Goal: Information Seeking & Learning: Learn about a topic

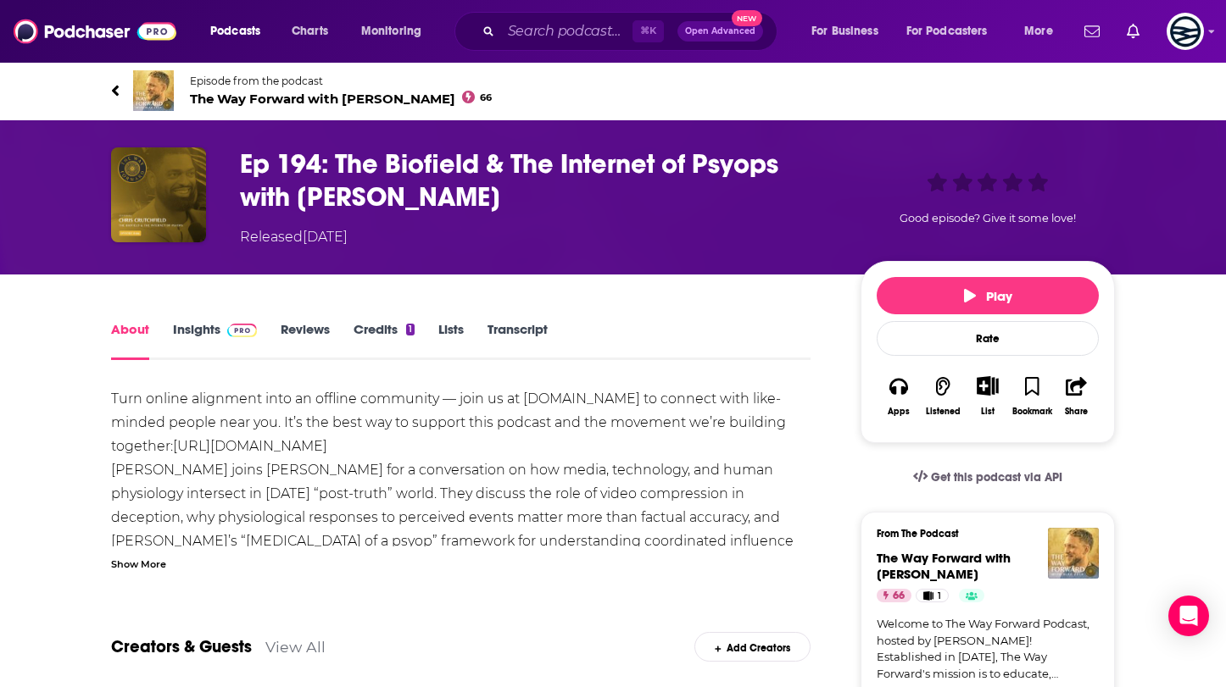
click at [526, 333] on link "Transcript" at bounding box center [517, 340] width 60 height 39
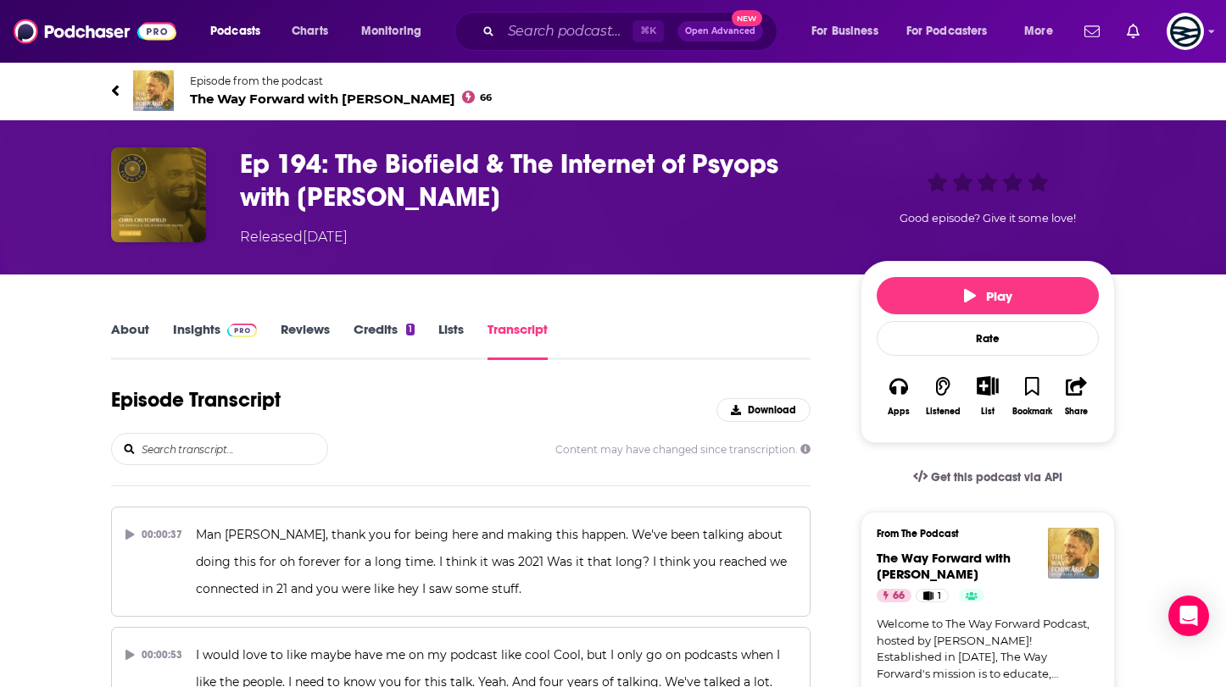
scroll to position [5281, 0]
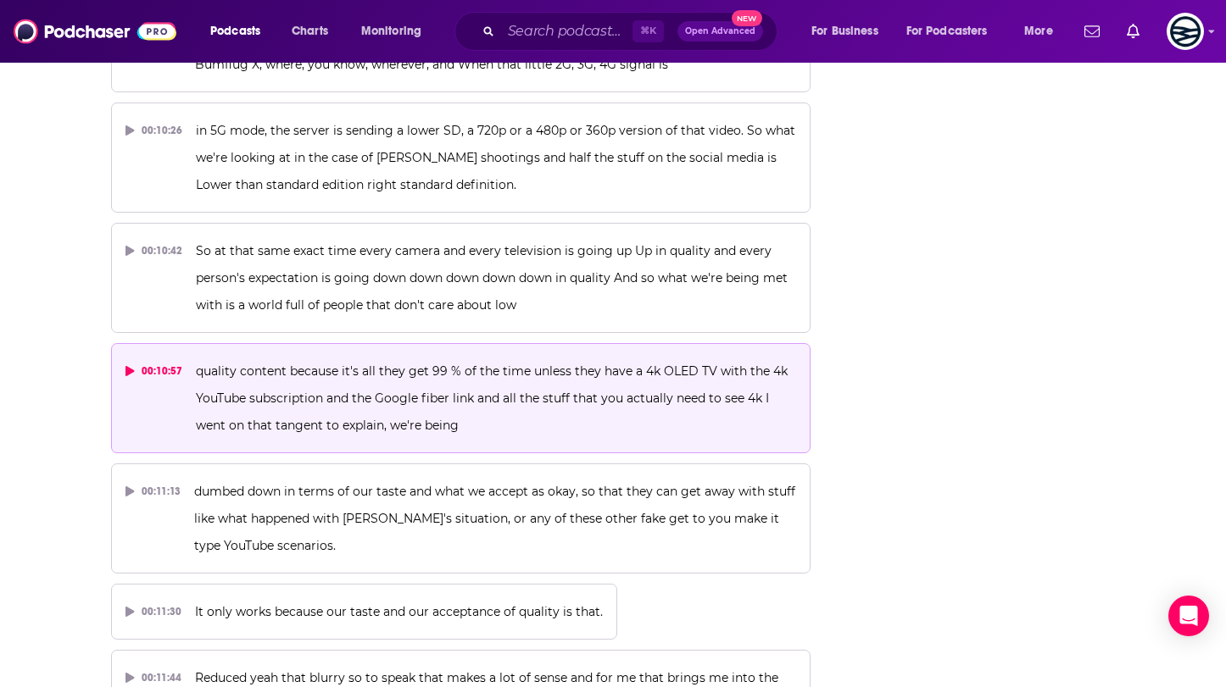
click at [410, 364] on span "quality content because it's all they get 99 % of the time unless they have a 4…" at bounding box center [493, 399] width 595 height 70
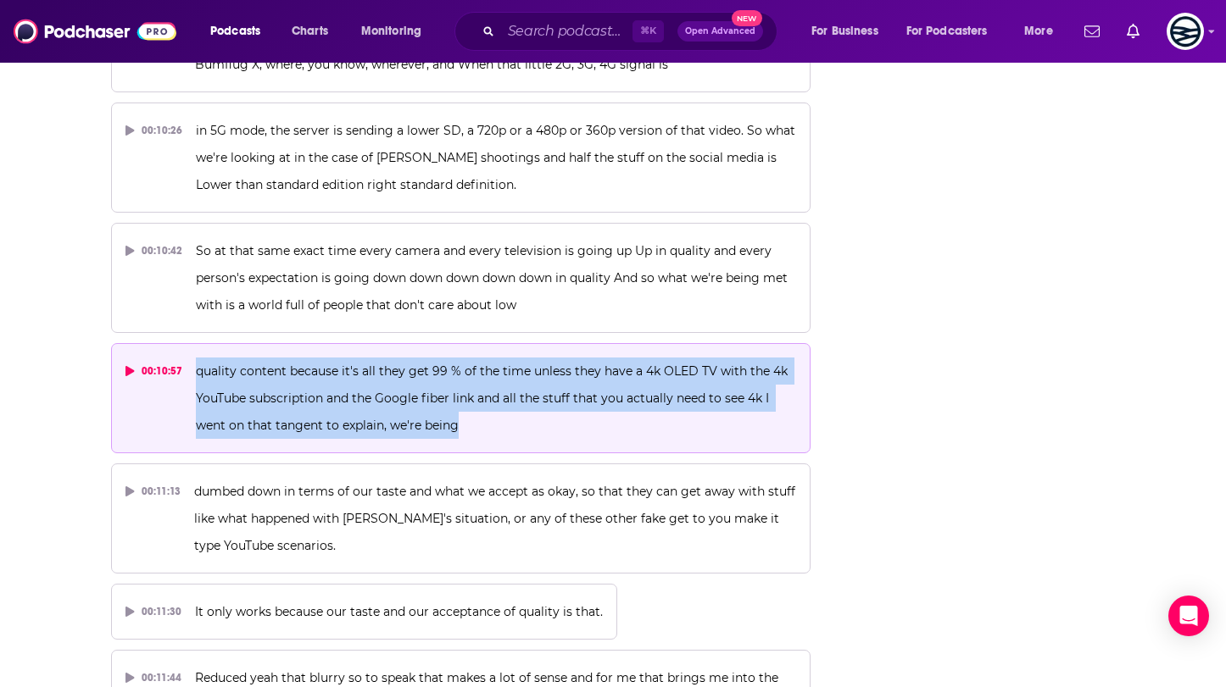
click at [410, 364] on span "quality content because it's all they get 99 % of the time unless they have a 4…" at bounding box center [493, 399] width 595 height 70
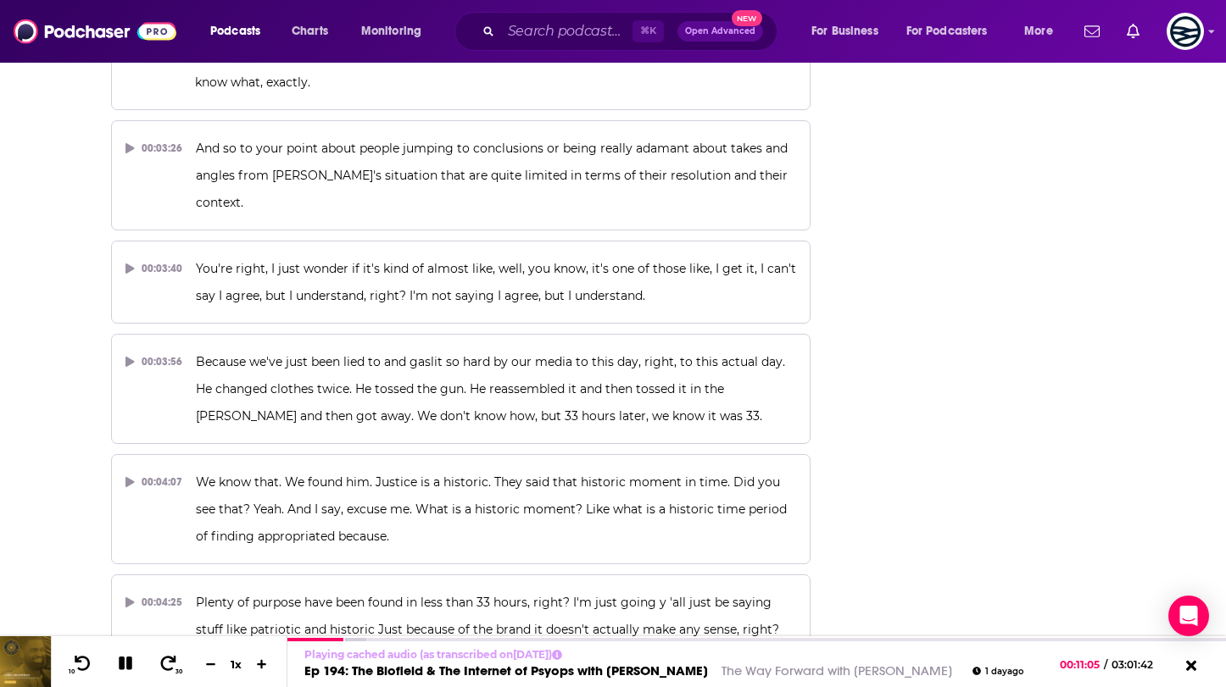
scroll to position [0, 0]
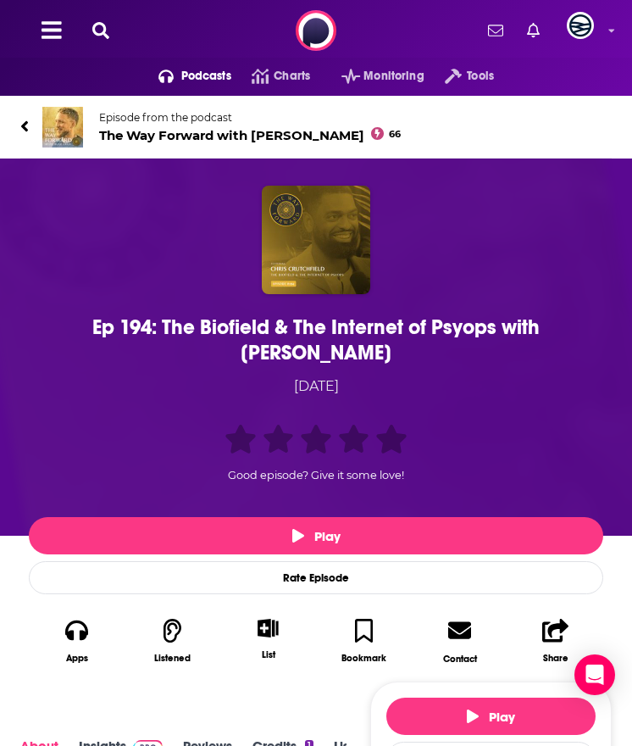
click at [299, 338] on div "Ep 194: The Biofield & The Internet of Psyops with Chris Crutchfield" at bounding box center [316, 339] width 566 height 51
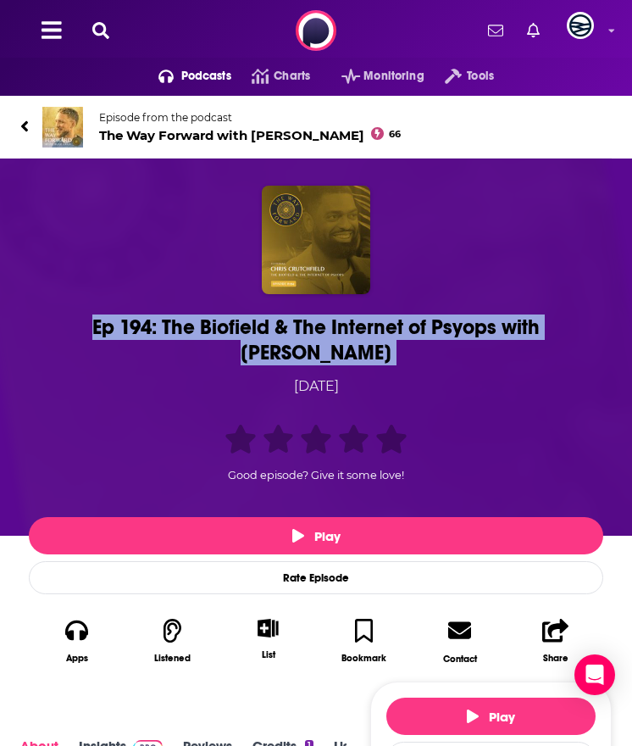
click at [299, 338] on div "Ep 194: The Biofield & The Internet of Psyops with Chris Crutchfield" at bounding box center [316, 339] width 566 height 51
copy h1 "Ep 194: The Biofield & The Internet of Psyops with Chris Crutchfield"
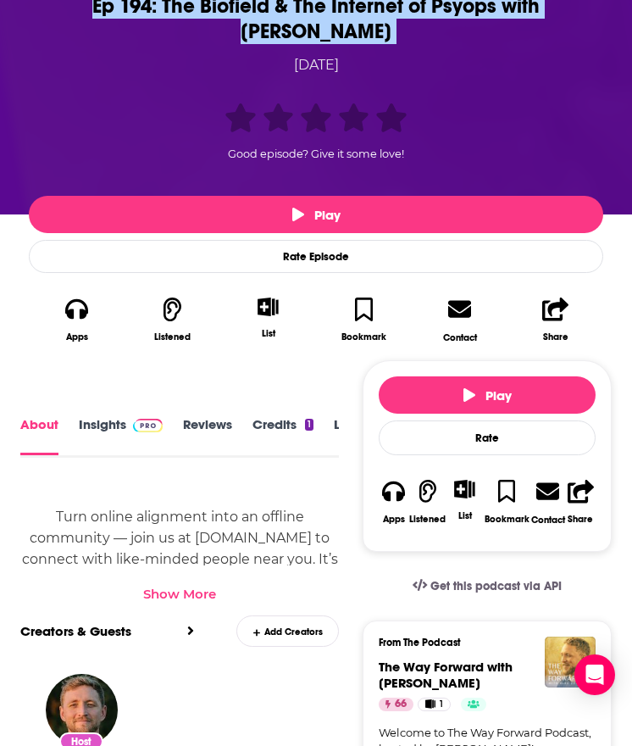
scroll to position [0, 127]
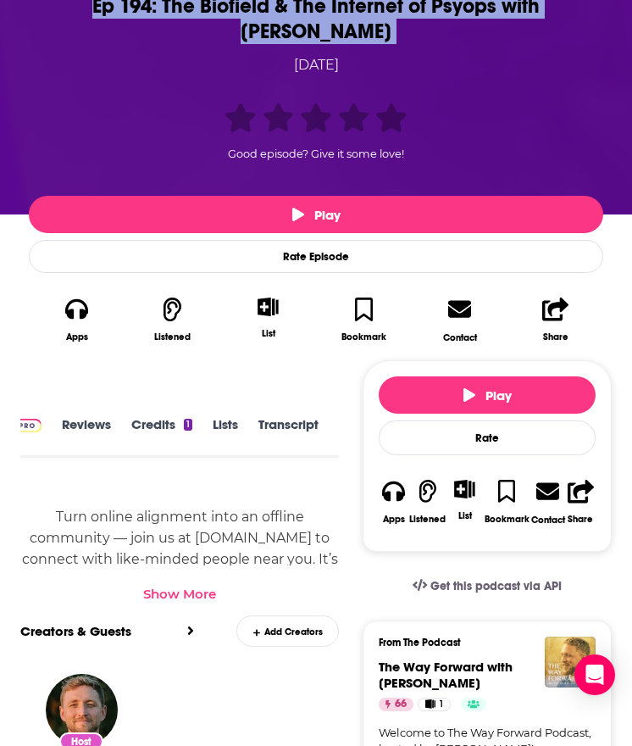
click at [270, 420] on link "Transcript" at bounding box center [289, 436] width 60 height 38
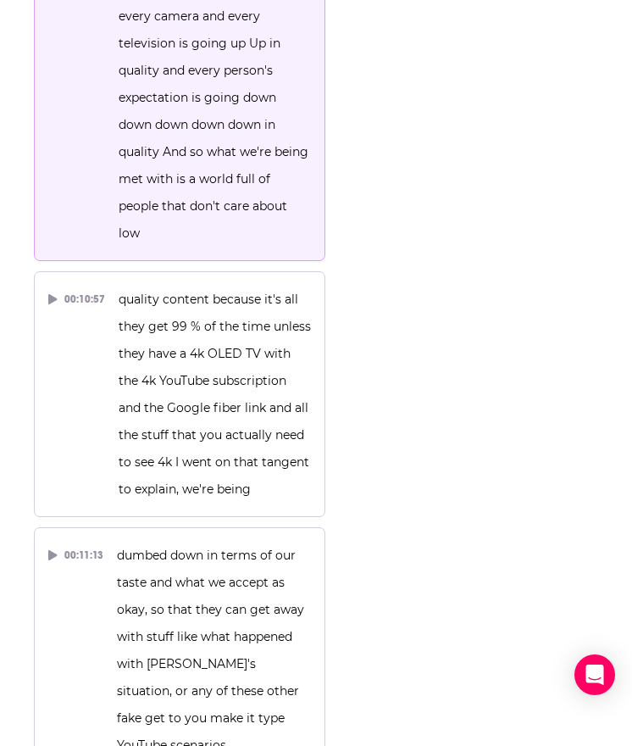
scroll to position [11603, 0]
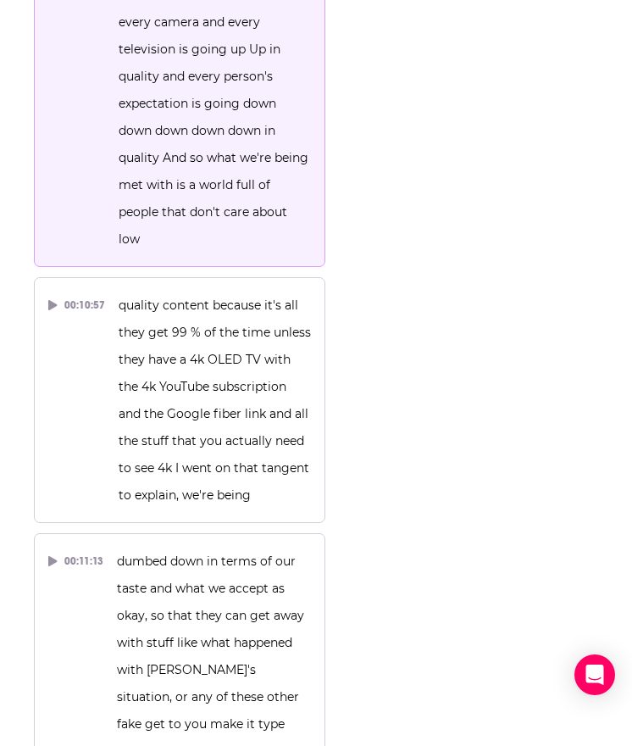
click at [165, 186] on span "So at that same exact time every camera and every television is going up Up in …" at bounding box center [215, 116] width 193 height 259
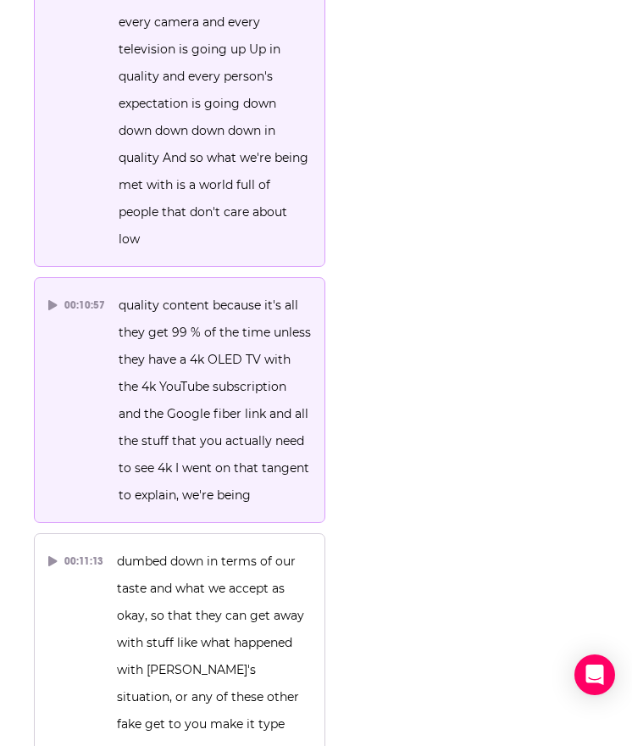
drag, startPoint x: 157, startPoint y: 179, endPoint x: 228, endPoint y: 322, distance: 160.0
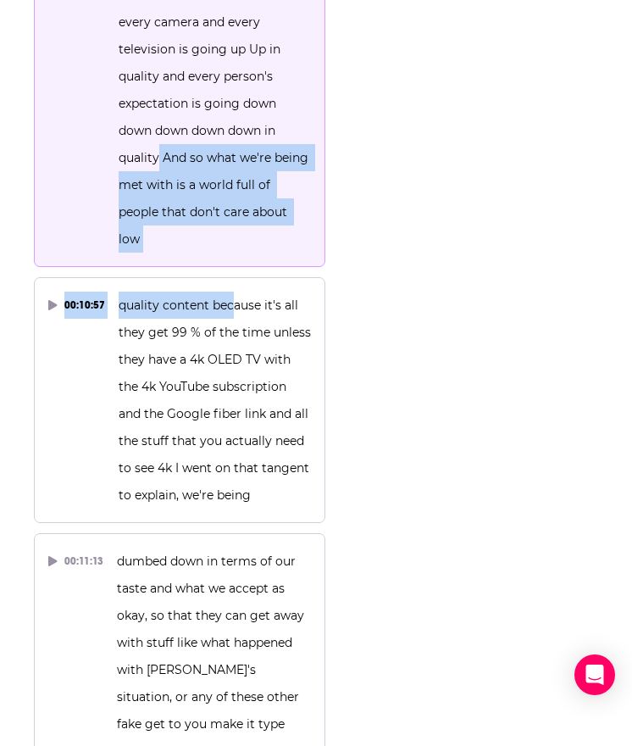
click at [194, 221] on p "So at that same exact time every camera and every television is going up Up in …" at bounding box center [215, 116] width 193 height 271
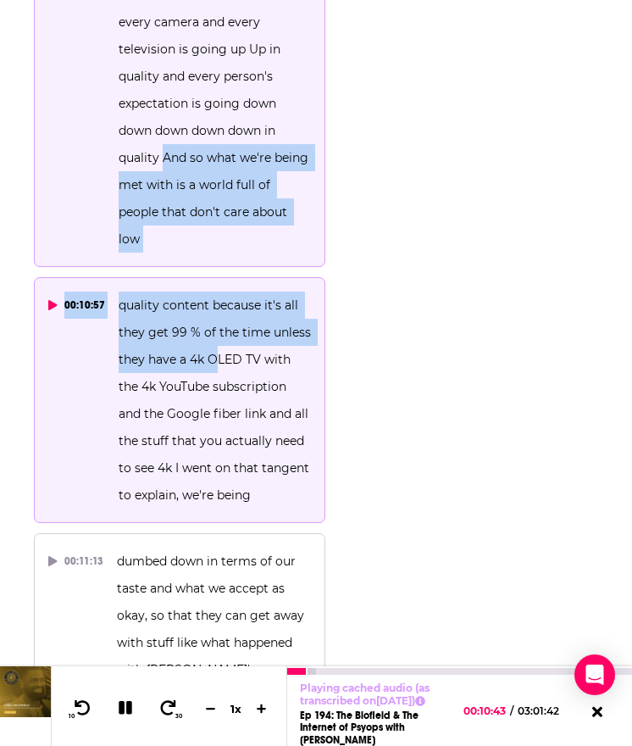
drag, startPoint x: 163, startPoint y: 181, endPoint x: 223, endPoint y: 440, distance: 265.4
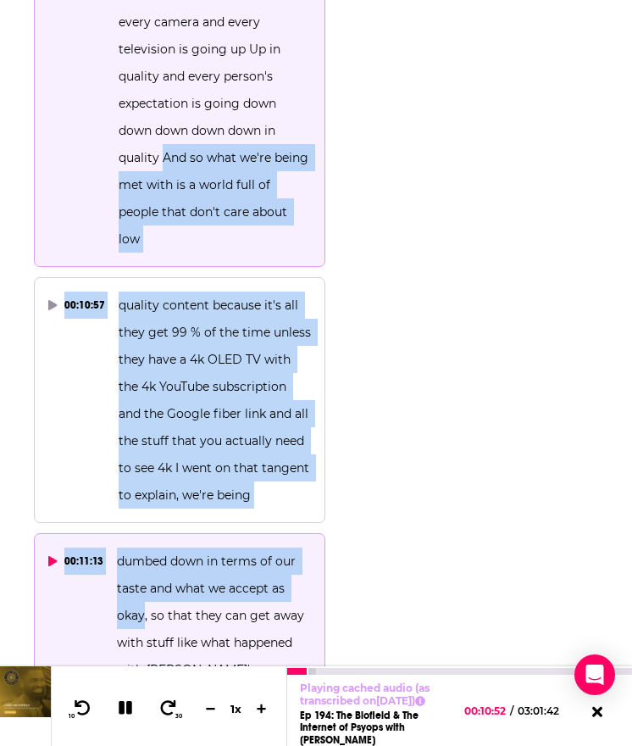
drag, startPoint x: 163, startPoint y: 179, endPoint x: 142, endPoint y: 639, distance: 460.7
copy div "And so what we're being met with is a world full of people that don't care abou…"
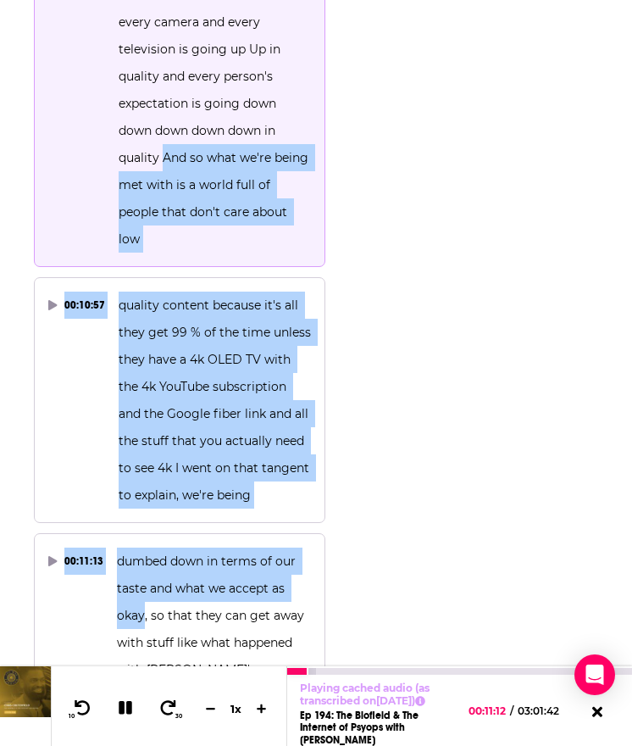
scroll to position [11573, 0]
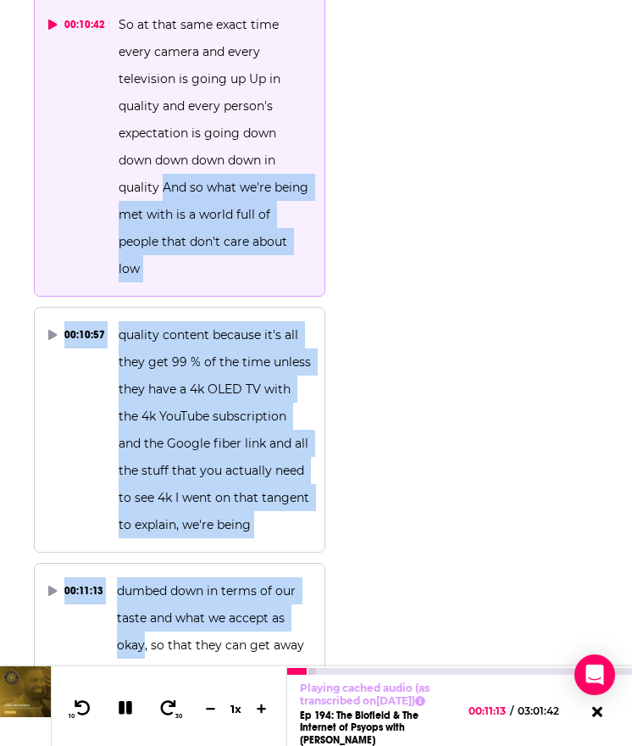
click at [195, 257] on p "So at that same exact time every camera and every television is going up Up in …" at bounding box center [215, 146] width 193 height 271
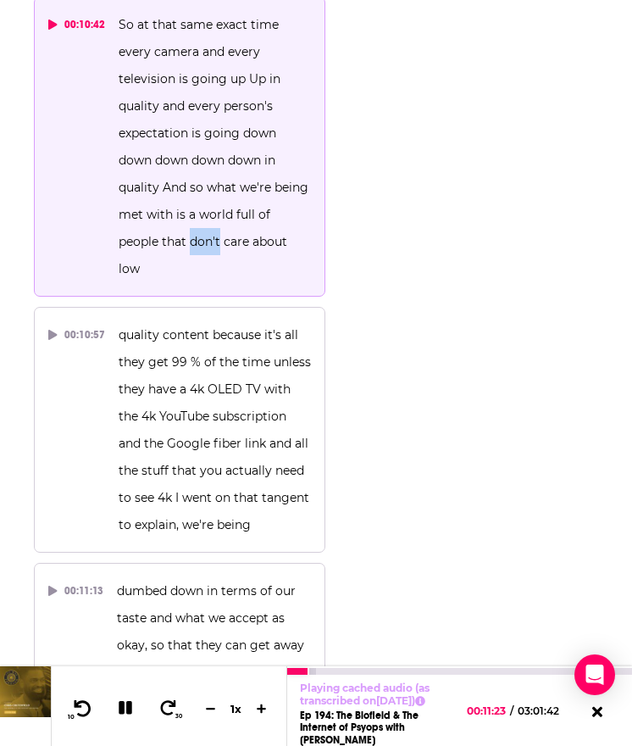
click at [84, 701] on icon at bounding box center [82, 707] width 21 height 17
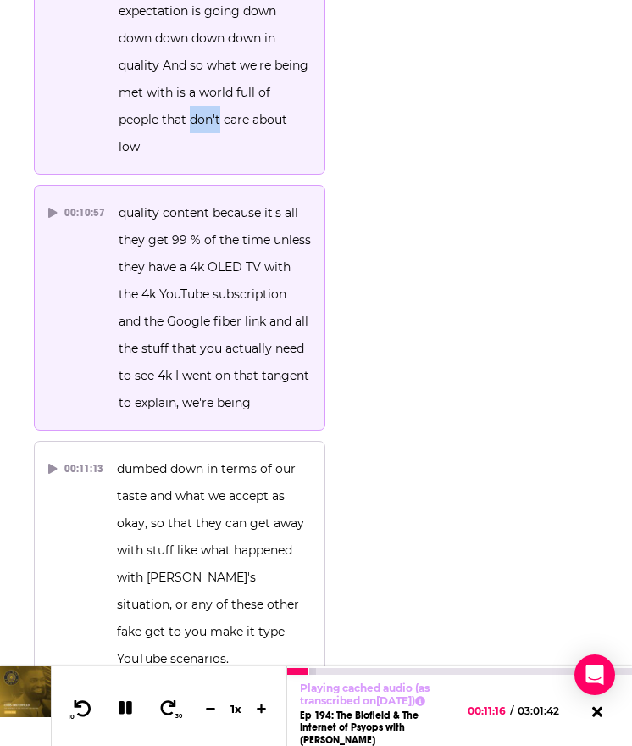
scroll to position [11527, 0]
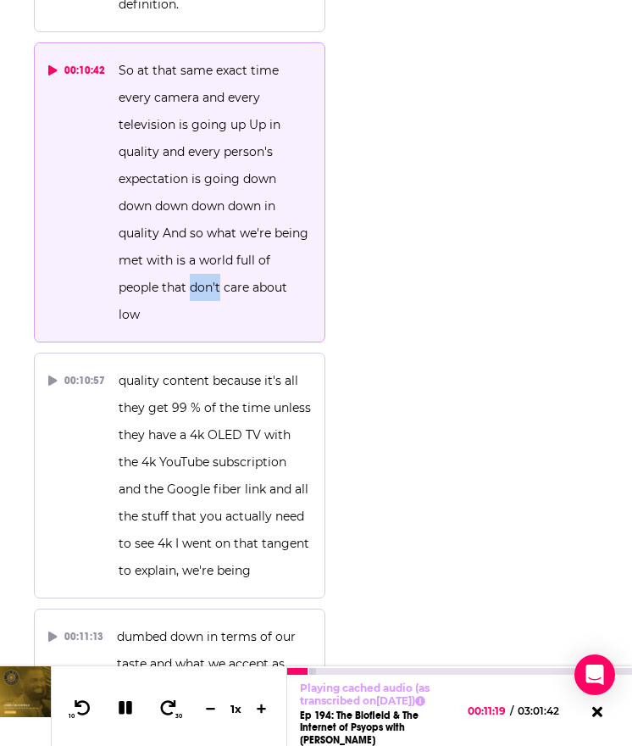
click at [131, 701] on icon at bounding box center [125, 708] width 14 height 14
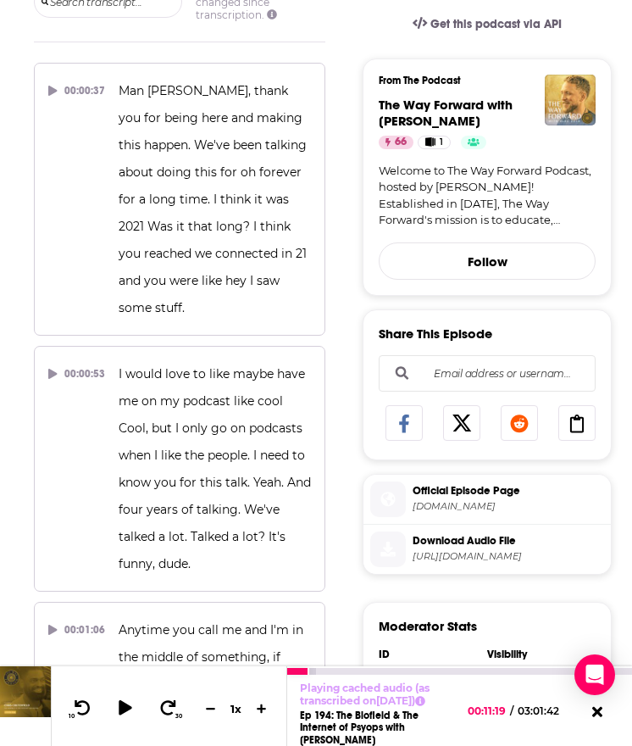
scroll to position [0, 0]
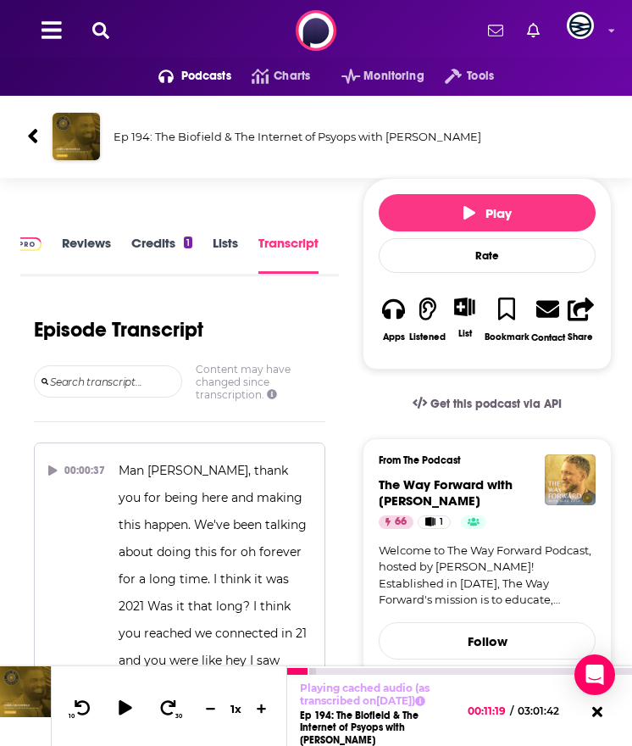
click at [137, 131] on h3 "Ep 194: The Biofield & The Internet of Psyops with Chris Crutchfield" at bounding box center [360, 137] width 492 height 14
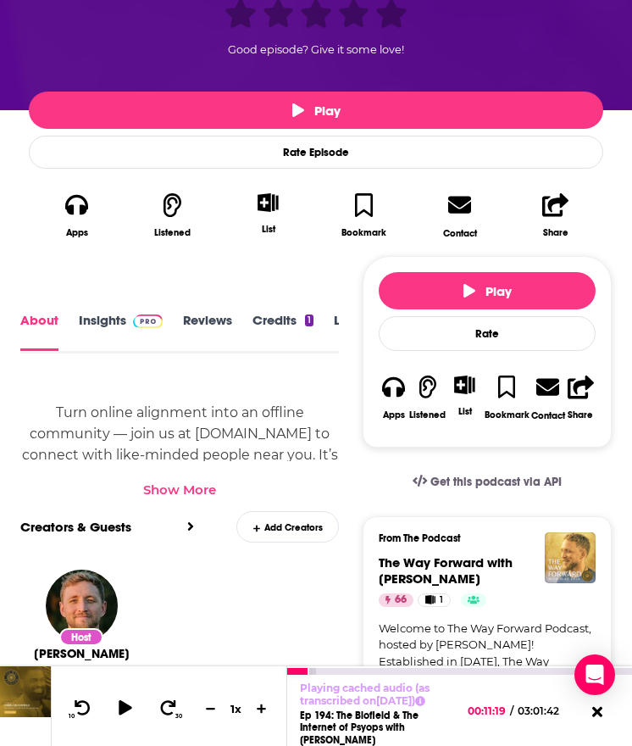
click at [113, 320] on link "Insights" at bounding box center [121, 332] width 84 height 38
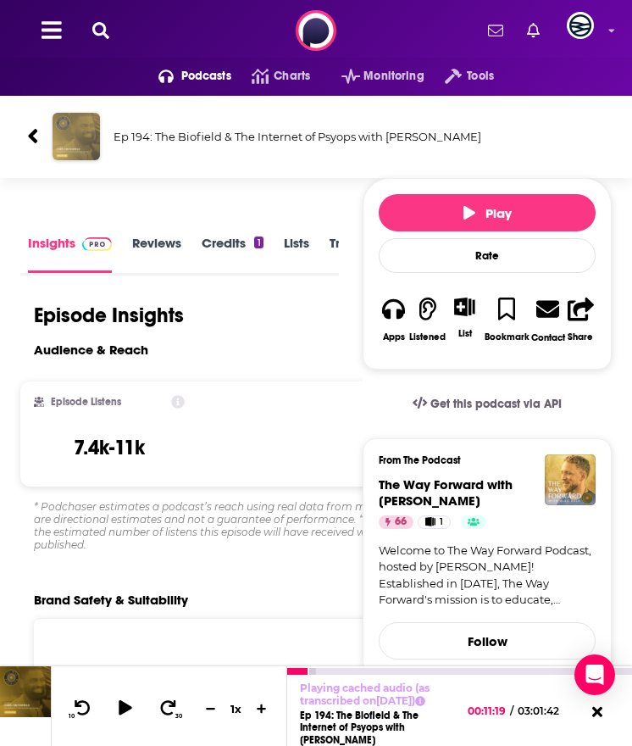
click at [72, 145] on img "Ep 194: The Biofield & The Internet of Psyops with Chris Crutchfield" at bounding box center [76, 136] width 47 height 47
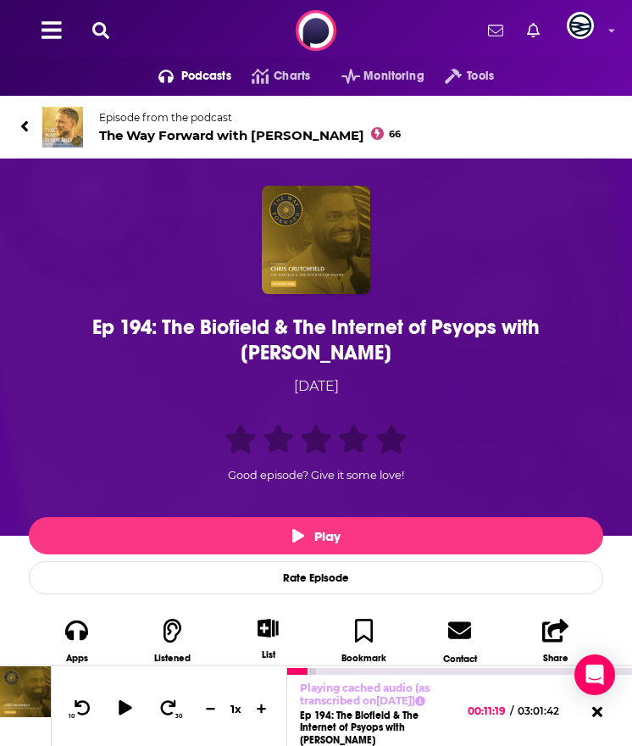
click at [68, 109] on img at bounding box center [62, 127] width 41 height 41
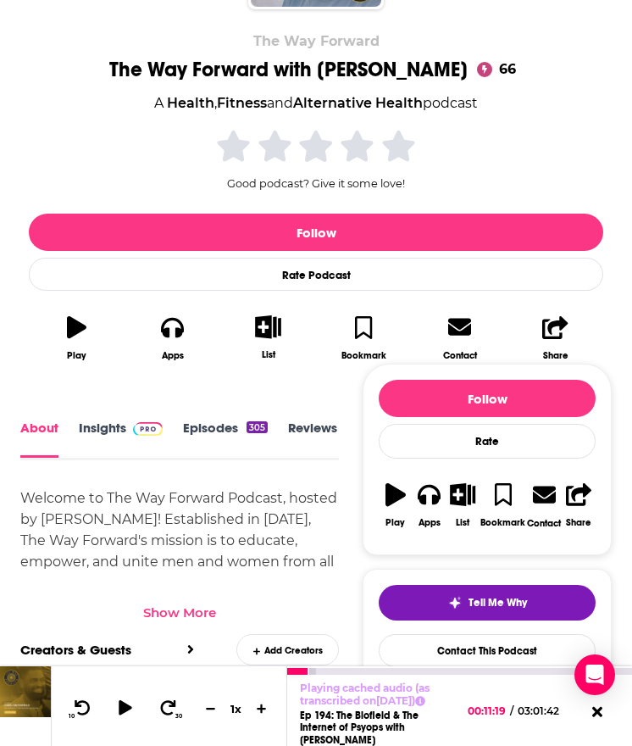
scroll to position [268, 0]
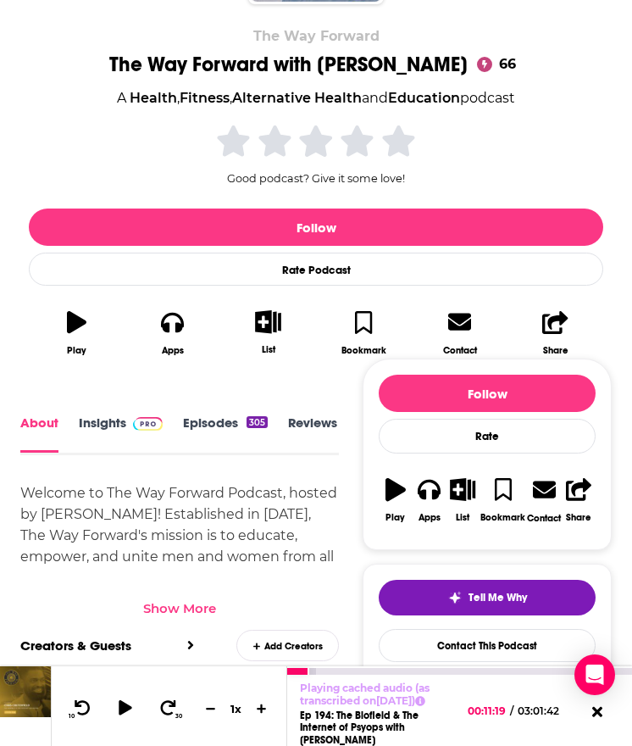
click at [121, 427] on link "Insights" at bounding box center [121, 433] width 84 height 37
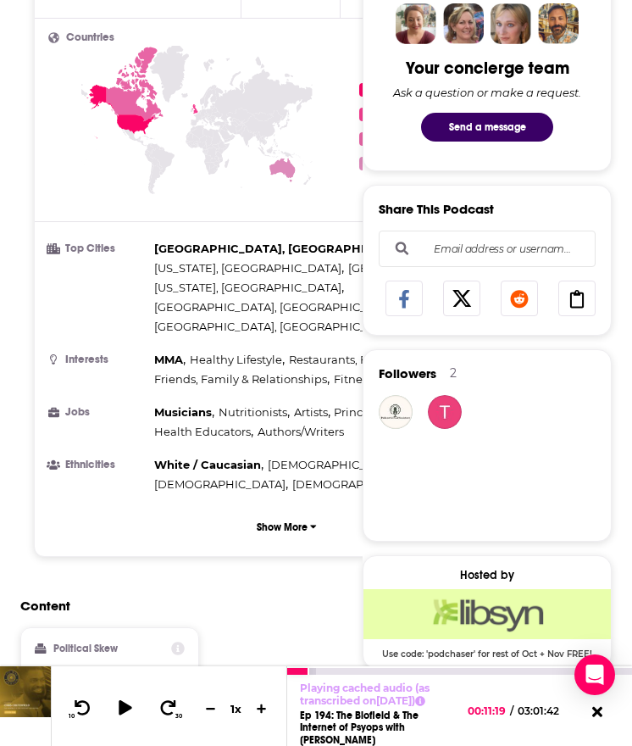
scroll to position [828, 0]
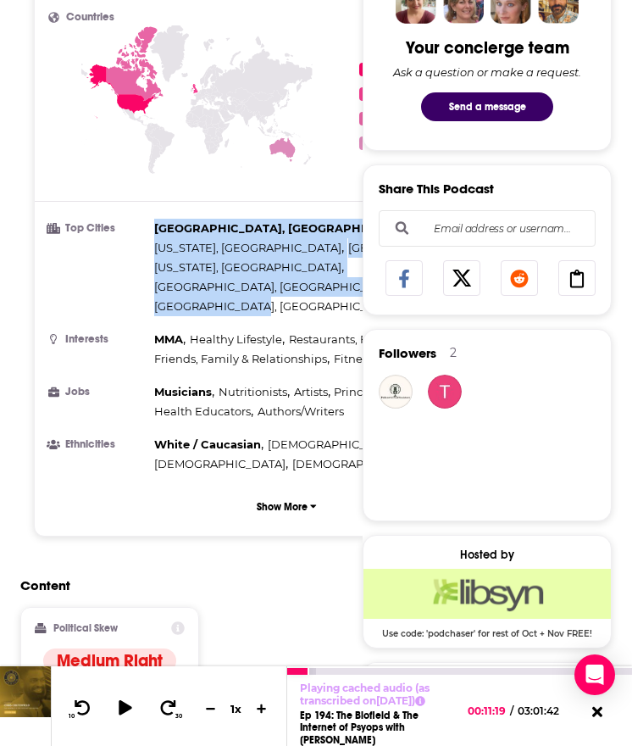
drag, startPoint x: 314, startPoint y: 244, endPoint x: 147, endPoint y: 235, distance: 166.4
click at [147, 235] on li "Top Cities Los Angeles, CA , New York, NY , London , Washington, DC , Chicago, …" at bounding box center [286, 267] width 477 height 97
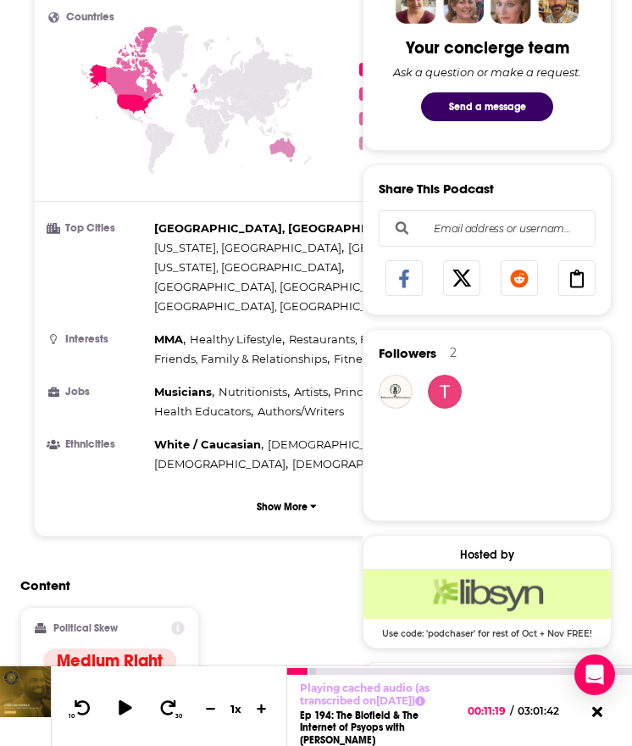
click at [164, 277] on span "Chicago, IL ," at bounding box center [278, 286] width 248 height 19
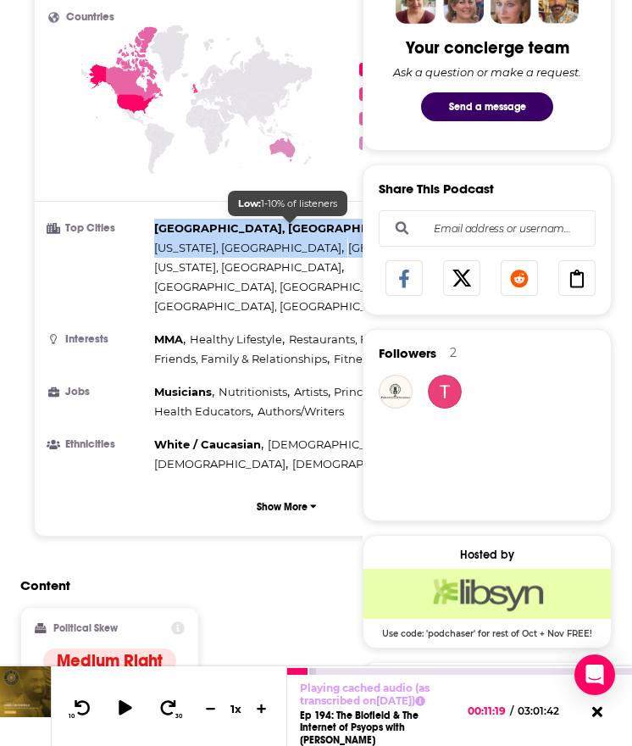
drag, startPoint x: 153, startPoint y: 225, endPoint x: 331, endPoint y: 248, distance: 178.5
click at [331, 248] on div "Los Angeles, CA , New York, NY , London , Washington, DC , Chicago, IL , San Fr…" at bounding box center [335, 267] width 362 height 97
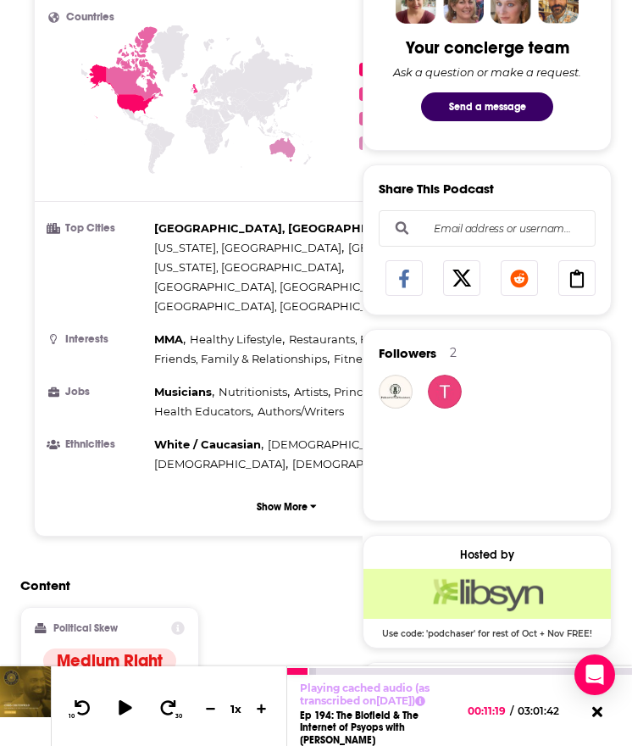
click at [322, 248] on div "Los Angeles, CA , New York, NY , London , Washington, DC , Chicago, IL , San Fr…" at bounding box center [335, 267] width 362 height 97
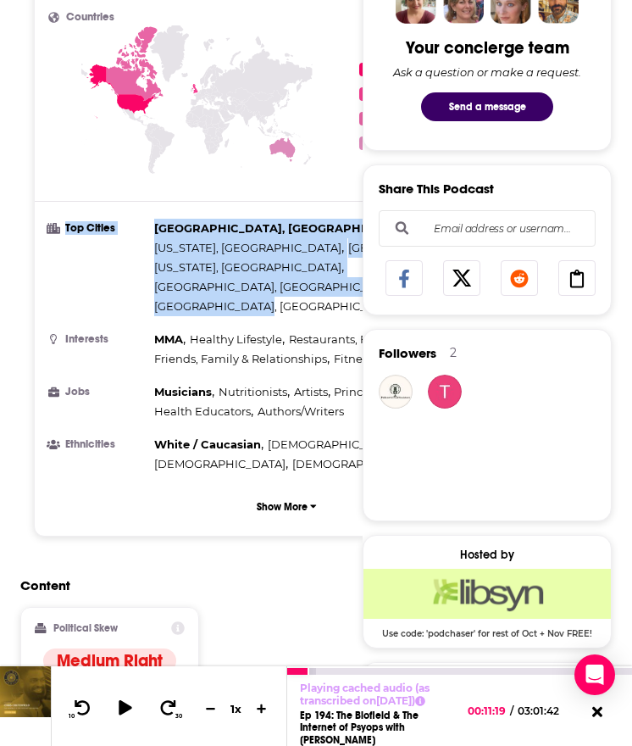
drag, startPoint x: 320, startPoint y: 248, endPoint x: 143, endPoint y: 231, distance: 178.0
click at [143, 231] on li "Top Cities Los Angeles, CA , New York, NY , London , Washington, DC , Chicago, …" at bounding box center [286, 267] width 477 height 97
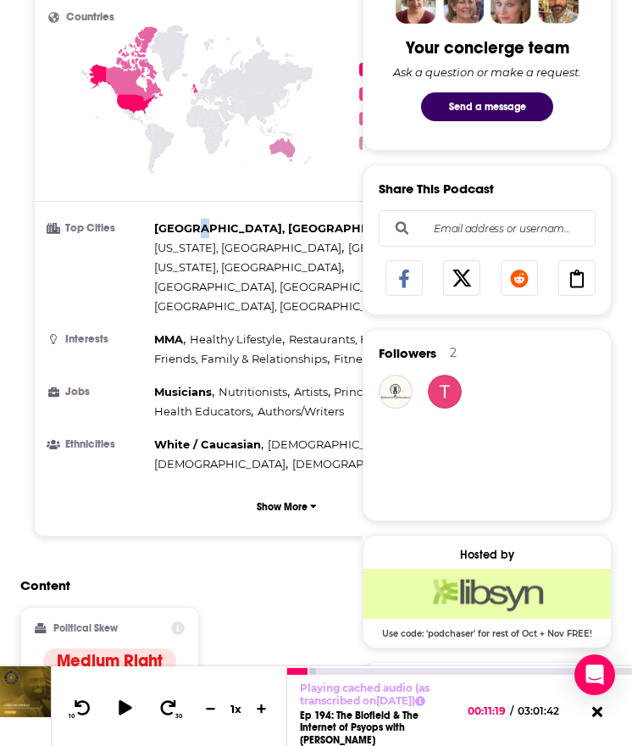
click at [197, 231] on span "[GEOGRAPHIC_DATA], [GEOGRAPHIC_DATA]" at bounding box center [285, 228] width 262 height 14
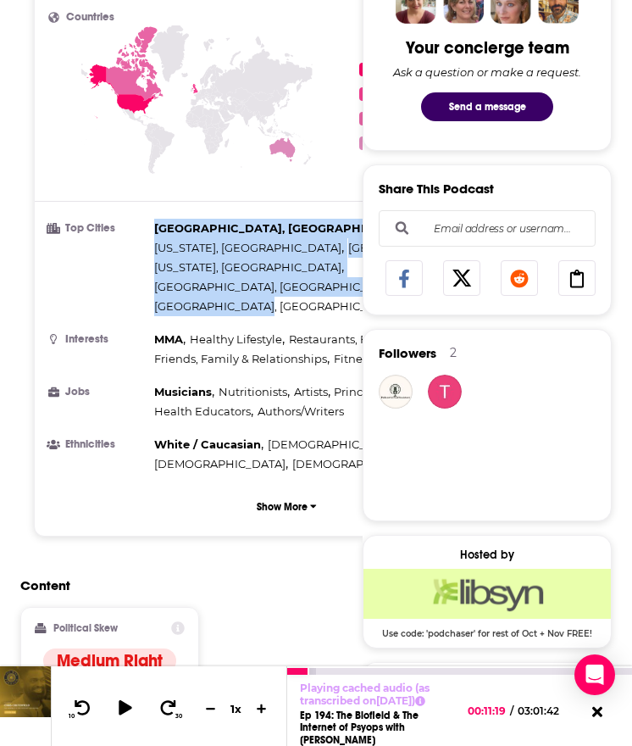
drag, startPoint x: 153, startPoint y: 228, endPoint x: 320, endPoint y: 260, distance: 170.1
click at [320, 260] on ul "Top Cities Los Angeles, CA , New York, NY , London , Washington, DC , Chicago, …" at bounding box center [286, 346] width 477 height 255
copy div "Los Angeles, CA , New York, NY , London , Washington, DC , Chicago, IL , San Fr…"
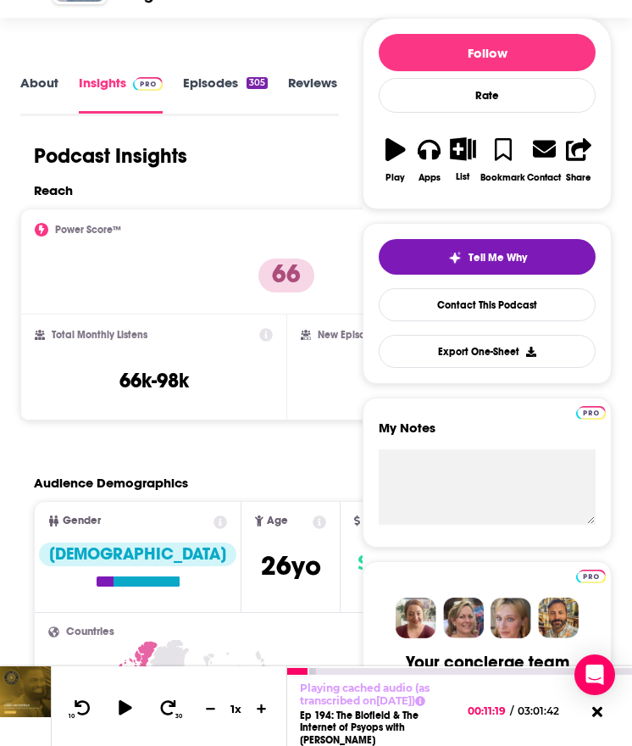
scroll to position [214, 0]
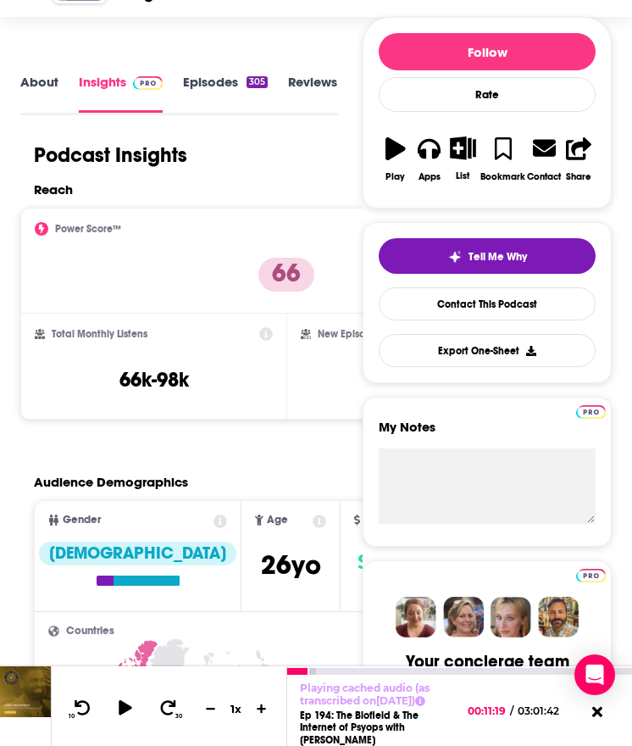
click at [42, 85] on link "About" at bounding box center [39, 93] width 38 height 39
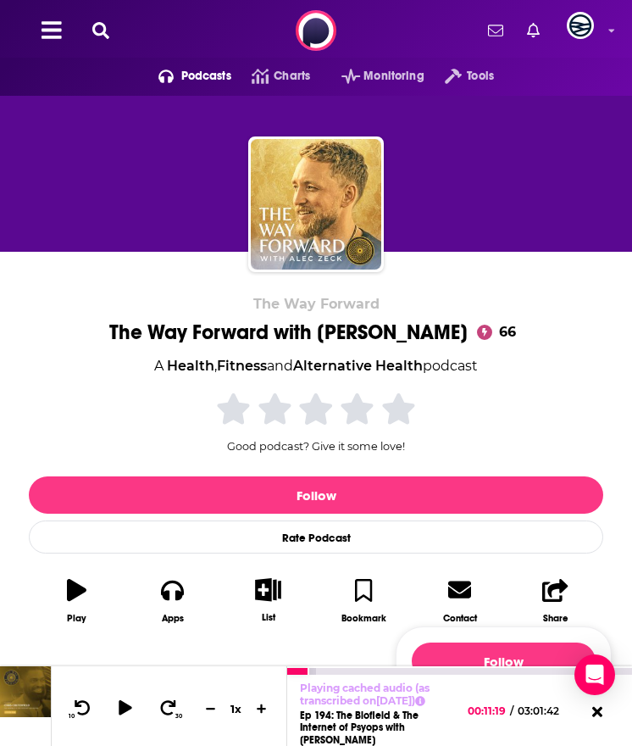
drag, startPoint x: 112, startPoint y: 366, endPoint x: 485, endPoint y: 368, distance: 373.0
click at [485, 368] on div "The Way Forward The Way Forward with Alec Zeck 66 A Health , Fitness and Altern…" at bounding box center [316, 465] width 575 height 339
copy div "66 A Health , Fitness and Alternative Health podcast"
click at [108, 332] on div "The Way Forward The Way Forward with Alec Zeck 66 A Health , Fitness and Altern…" at bounding box center [316, 465] width 575 height 339
drag, startPoint x: 111, startPoint y: 328, endPoint x: 493, endPoint y: 365, distance: 384.1
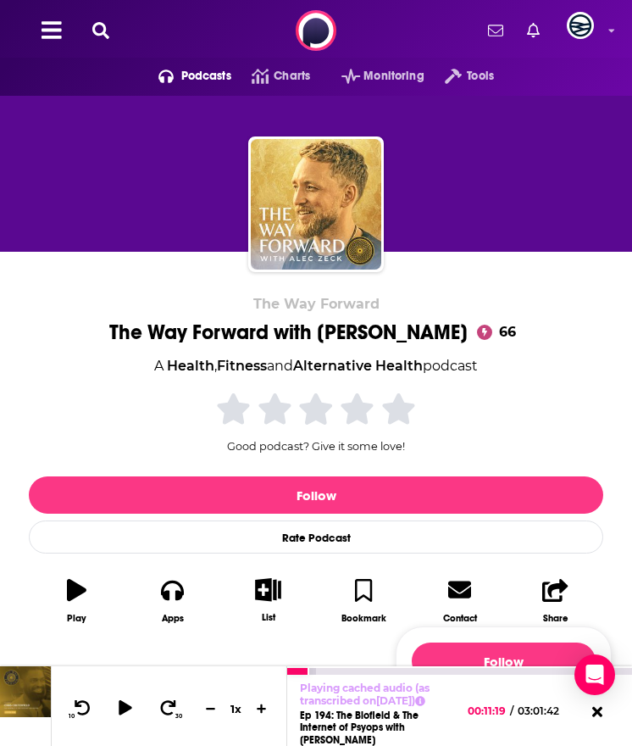
click at [493, 365] on div "The Way Forward The Way Forward with Alec Zeck 66 A Health , Fitness and Altern…" at bounding box center [316, 465] width 575 height 339
copy div "The Way Forward with Alec Zeck 66 A Health , Fitness and Alternative Health pod…"
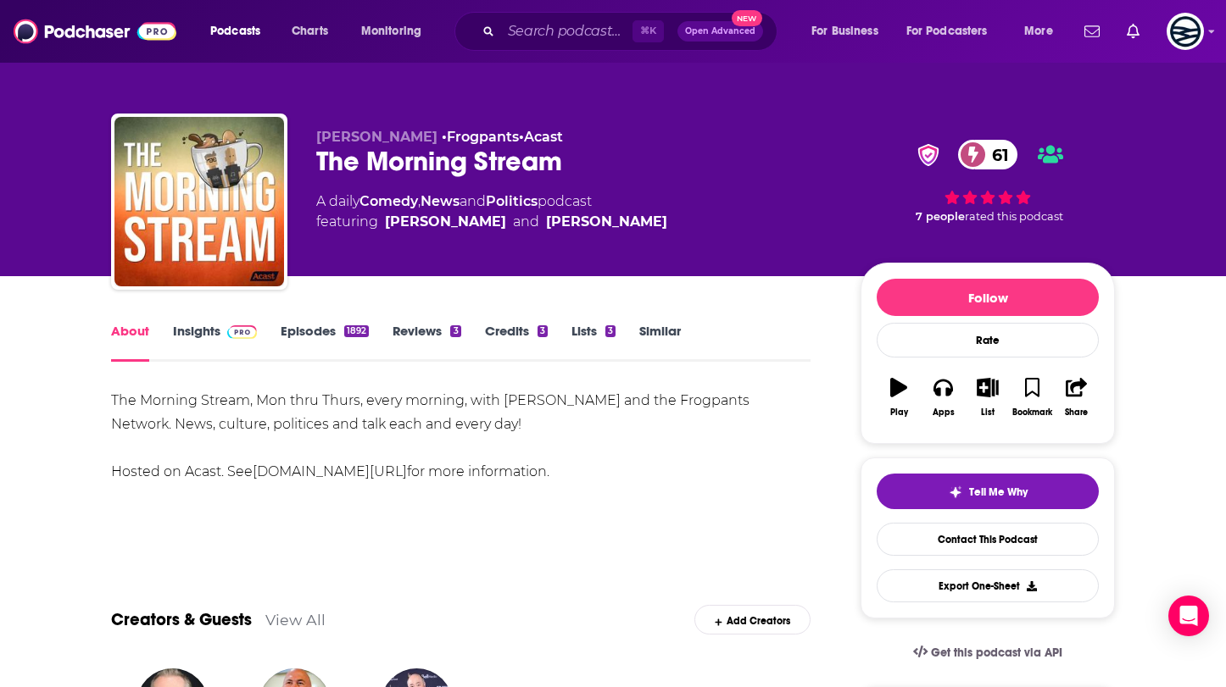
scroll to position [3, 0]
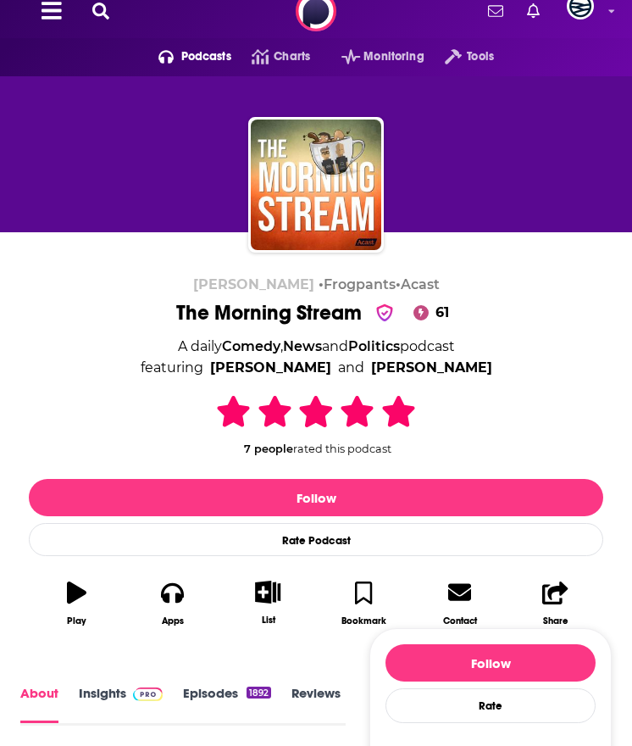
scroll to position [21, 0]
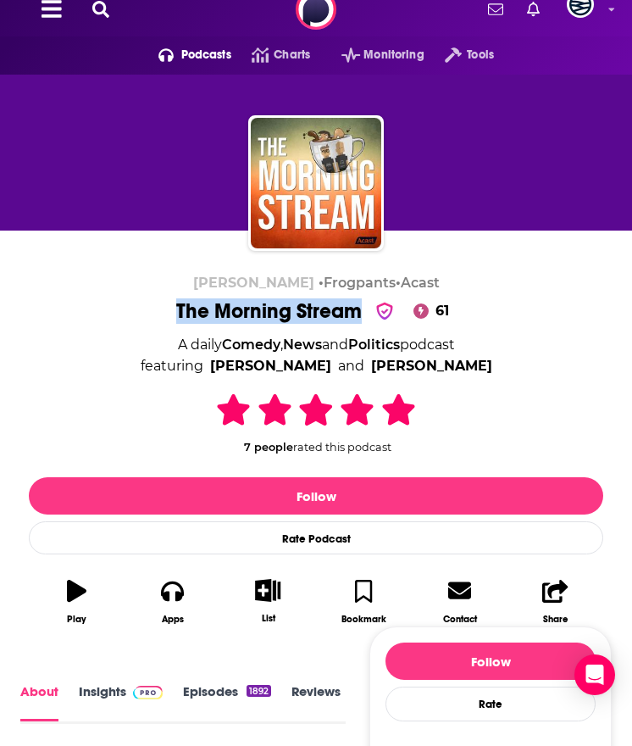
drag, startPoint x: 171, startPoint y: 307, endPoint x: 365, endPoint y: 308, distance: 194.1
click at [364, 307] on div "[PERSON_NAME] • Frogpants • Acast The Morning Stream 61 A daily Comedy , News a…" at bounding box center [316, 455] width 575 height 360
copy h1 "The Morning Stream"
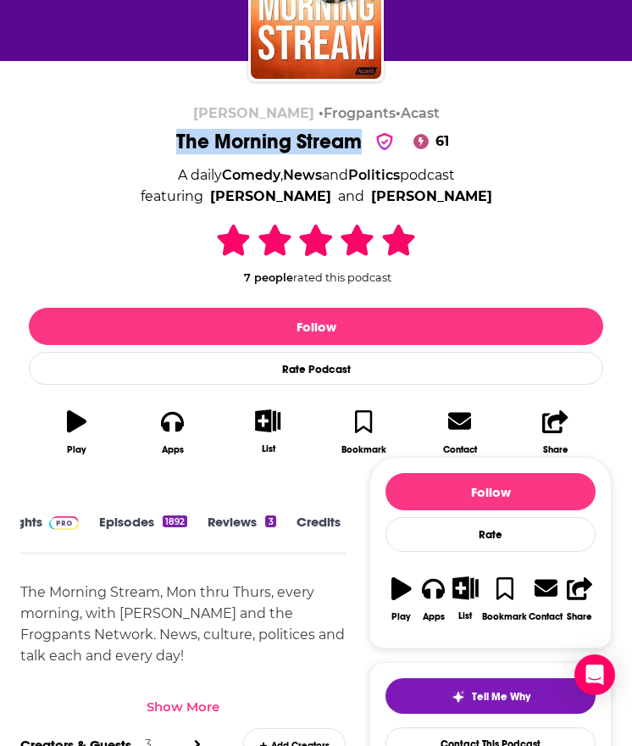
scroll to position [0, 0]
click at [219, 517] on link "Episodes 1892" at bounding box center [227, 533] width 88 height 38
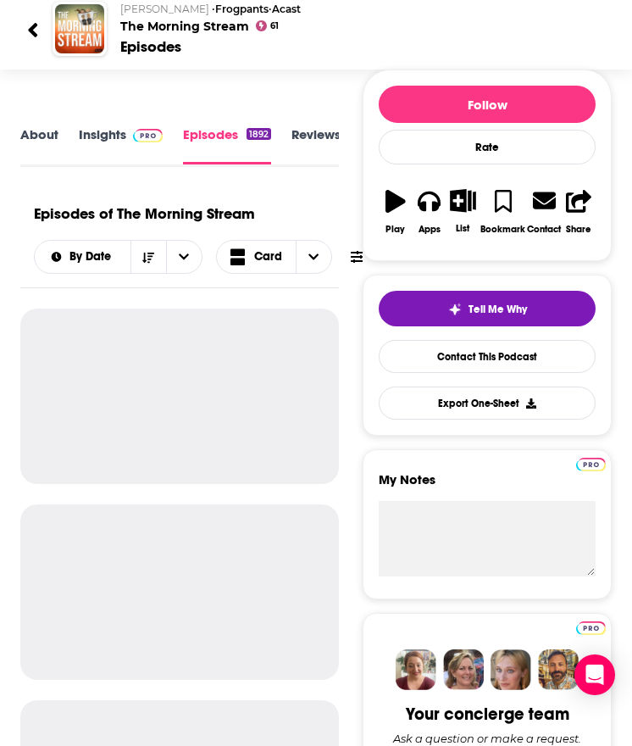
scroll to position [122, 0]
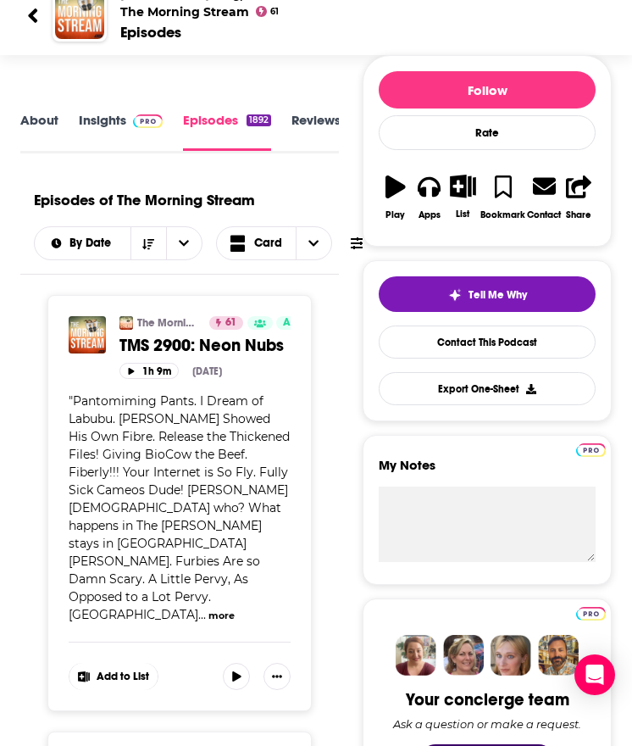
click at [158, 342] on span "TMS 2900: Neon Nubs" at bounding box center [202, 345] width 164 height 21
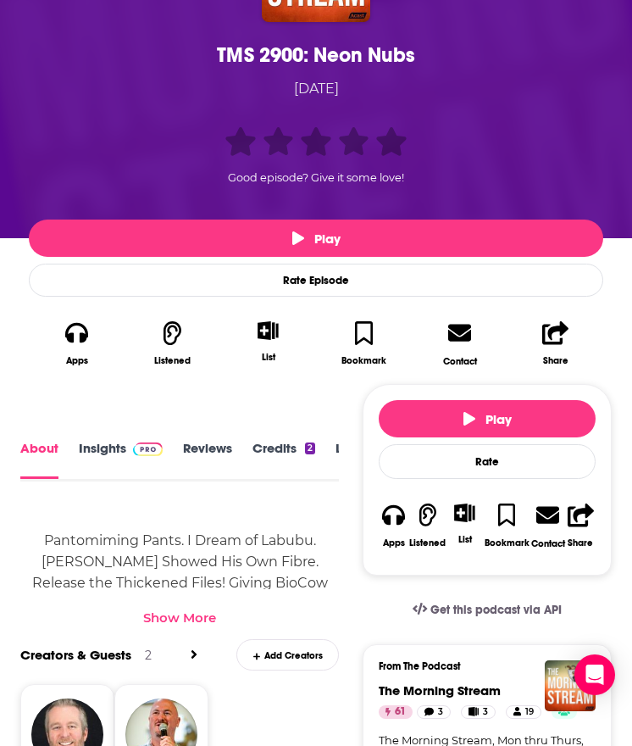
scroll to position [0, 129]
click at [307, 457] on link "Transcript" at bounding box center [289, 460] width 60 height 38
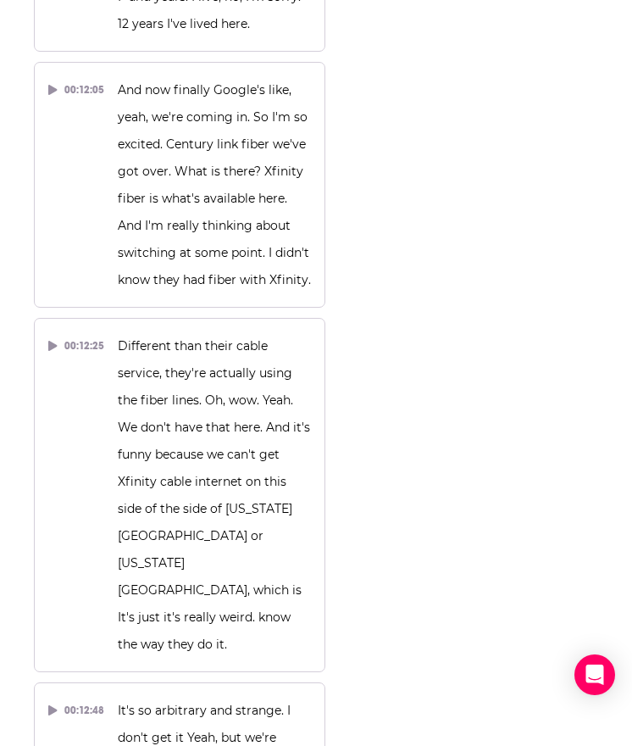
scroll to position [13809, 0]
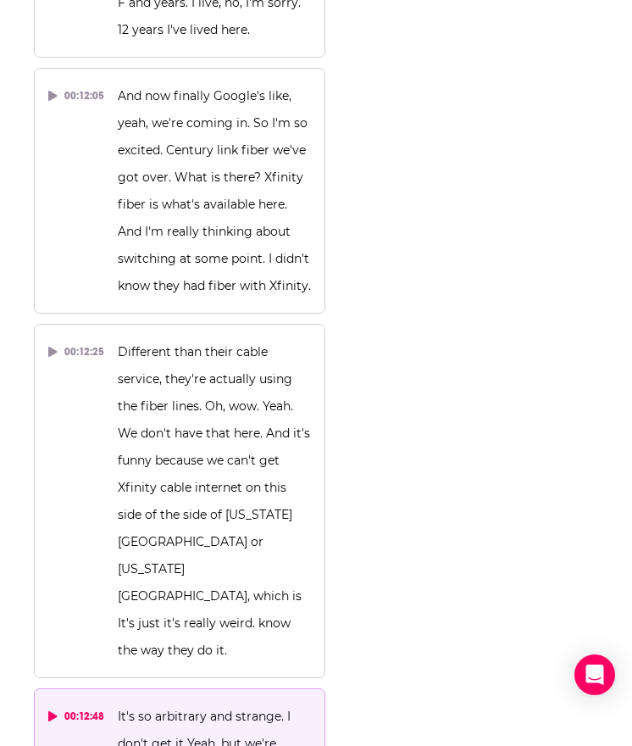
click at [61, 703] on div "00:12:48" at bounding box center [76, 716] width 56 height 27
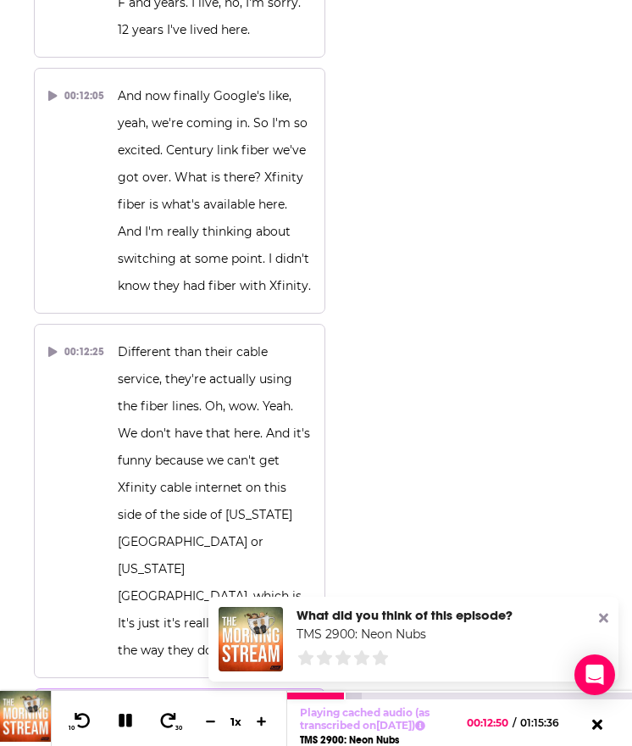
click at [130, 714] on icon at bounding box center [126, 721] width 14 height 14
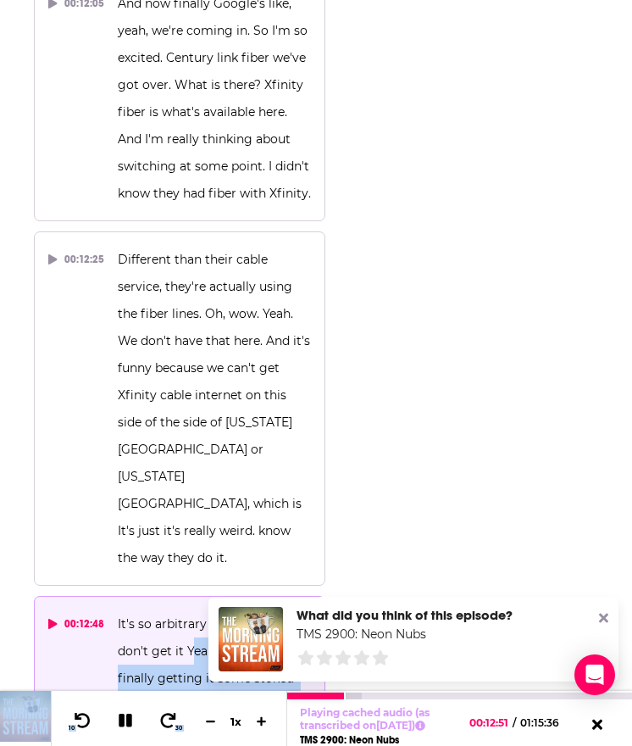
scroll to position [14036, 0]
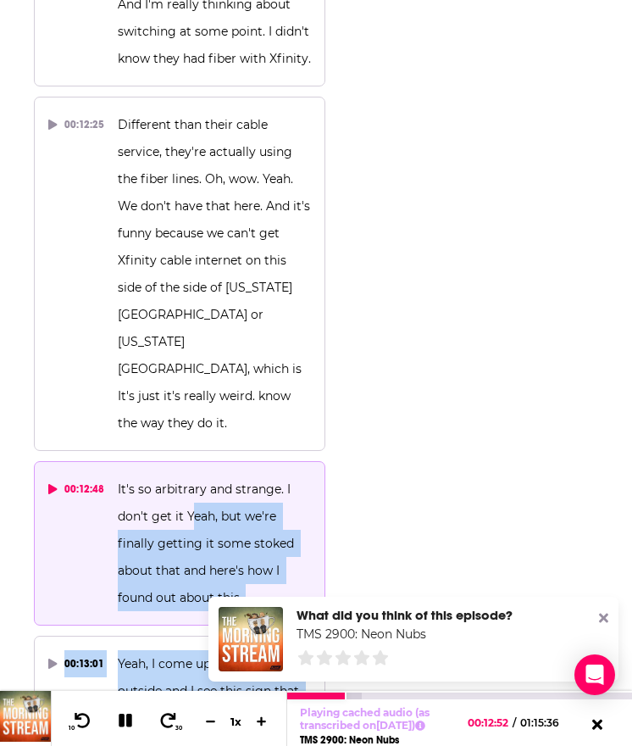
drag, startPoint x: 189, startPoint y: 231, endPoint x: 161, endPoint y: 453, distance: 223.0
copy div "eah, but we're finally getting it some stoked about that and here's how I found…"
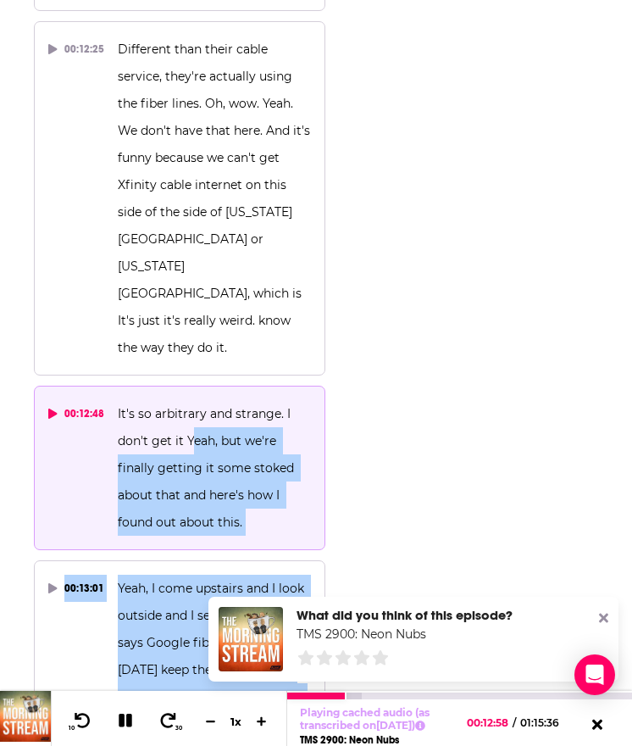
scroll to position [14127, 0]
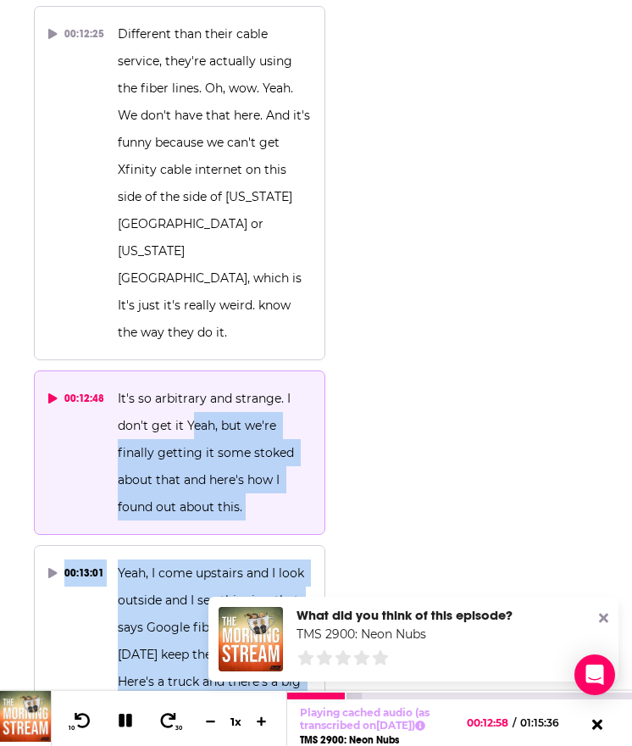
click at [125, 713] on icon at bounding box center [125, 719] width 22 height 19
click at [129, 714] on icon at bounding box center [126, 721] width 14 height 14
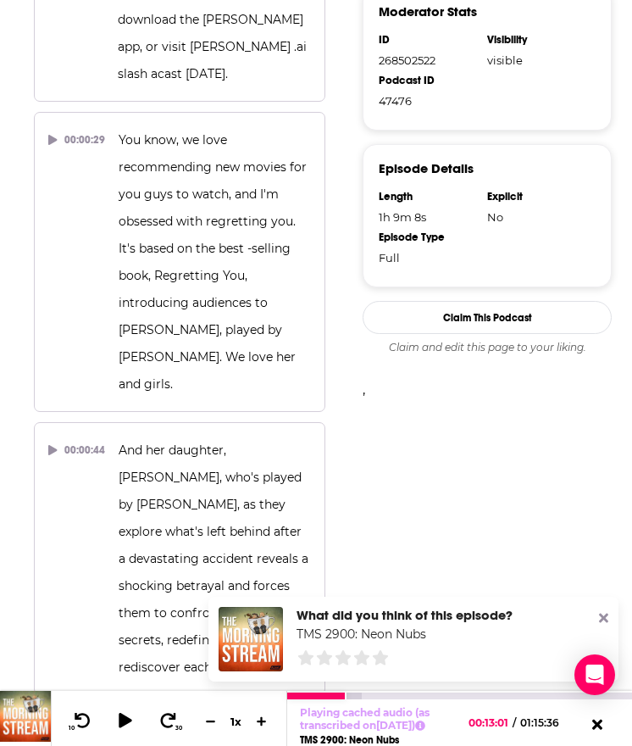
scroll to position [0, 0]
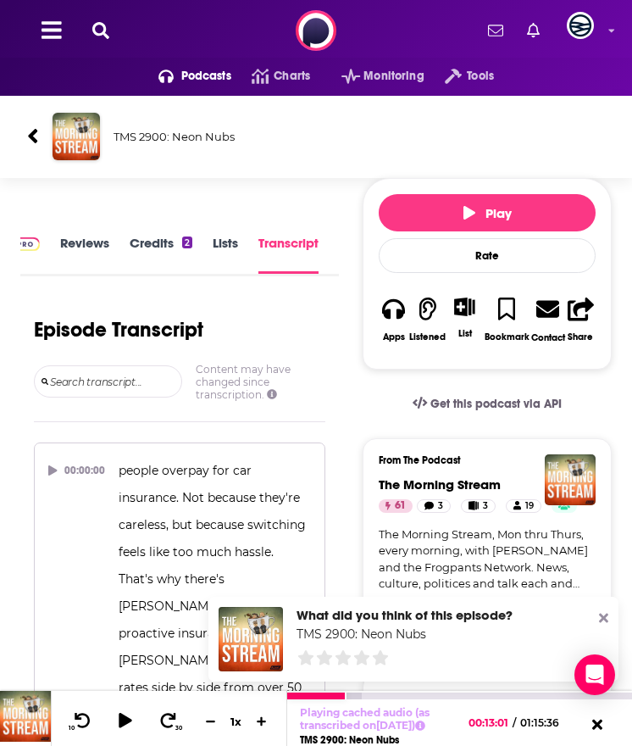
click at [33, 127] on icon at bounding box center [33, 136] width 12 height 23
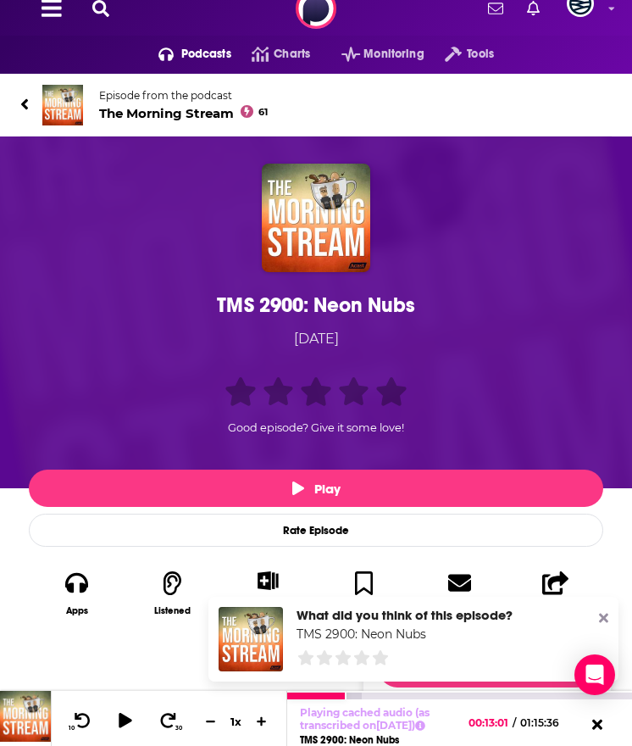
scroll to position [28, 0]
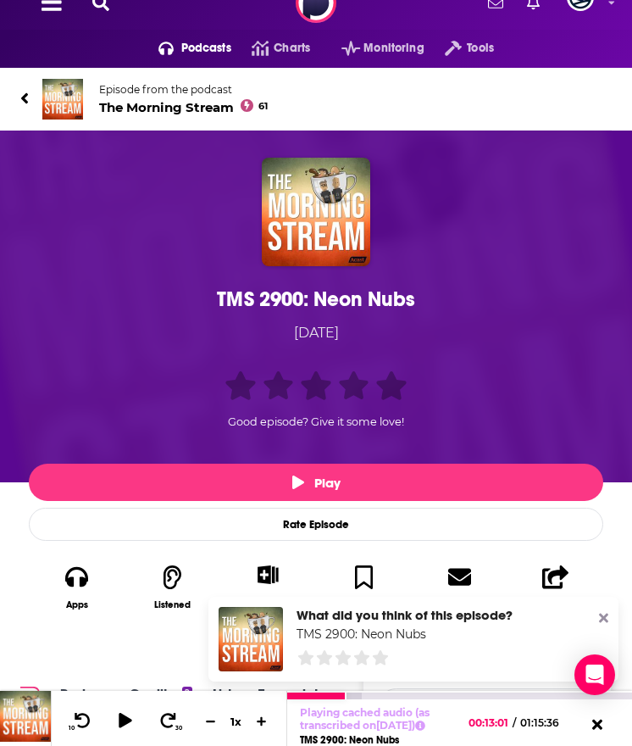
click at [281, 302] on div "TMS 2900: Neon Nubs" at bounding box center [316, 298] width 566 height 25
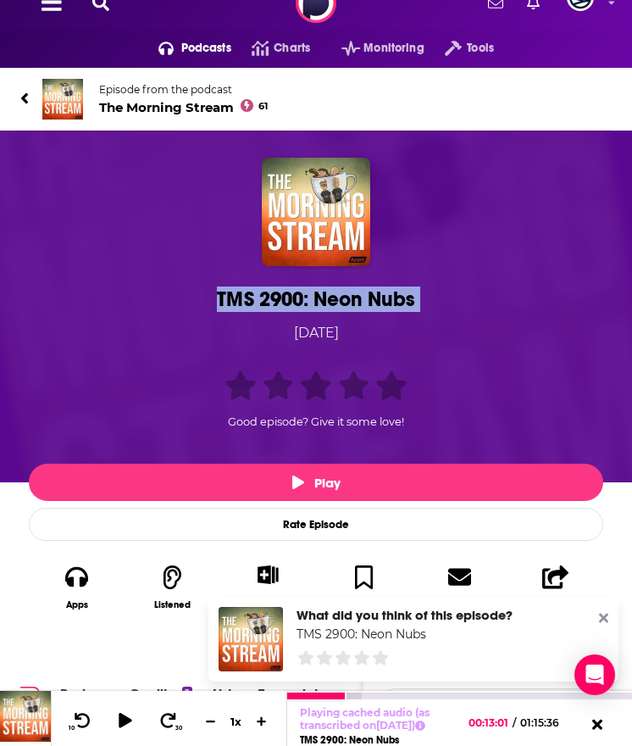
click at [281, 302] on div "TMS 2900: Neon Nubs" at bounding box center [316, 298] width 566 height 25
copy h1 "TMS 2900: Neon Nubs"
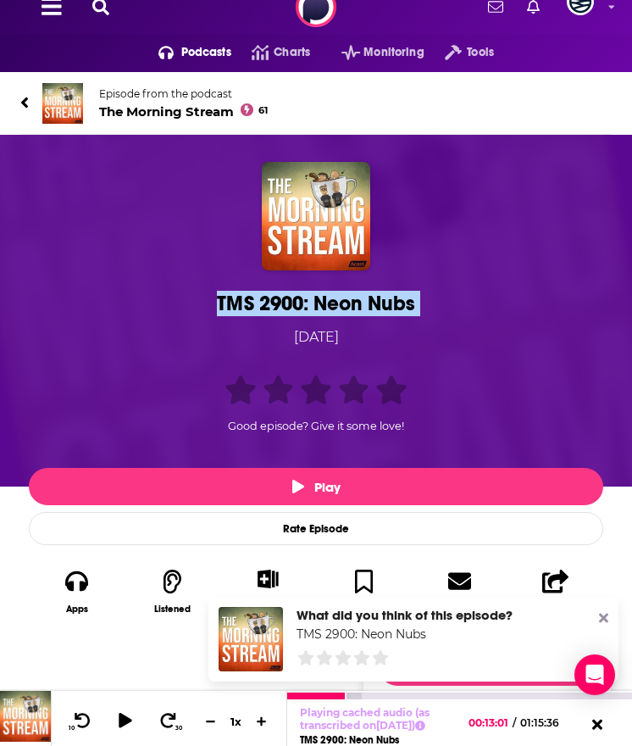
scroll to position [0, 0]
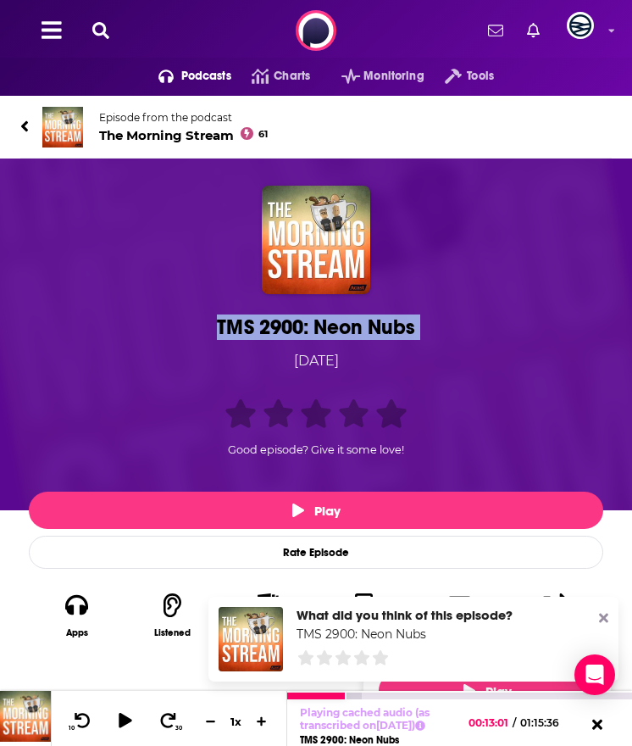
click at [64, 134] on img at bounding box center [62, 127] width 41 height 41
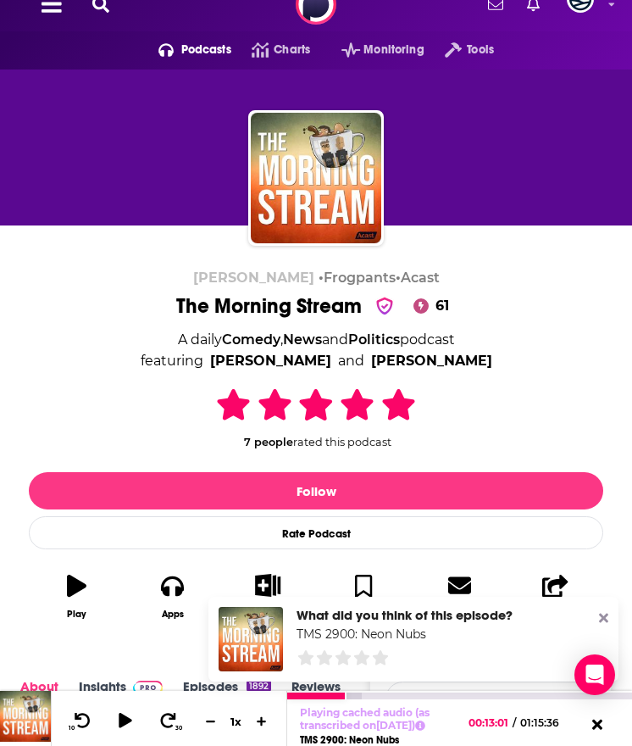
scroll to position [28, 0]
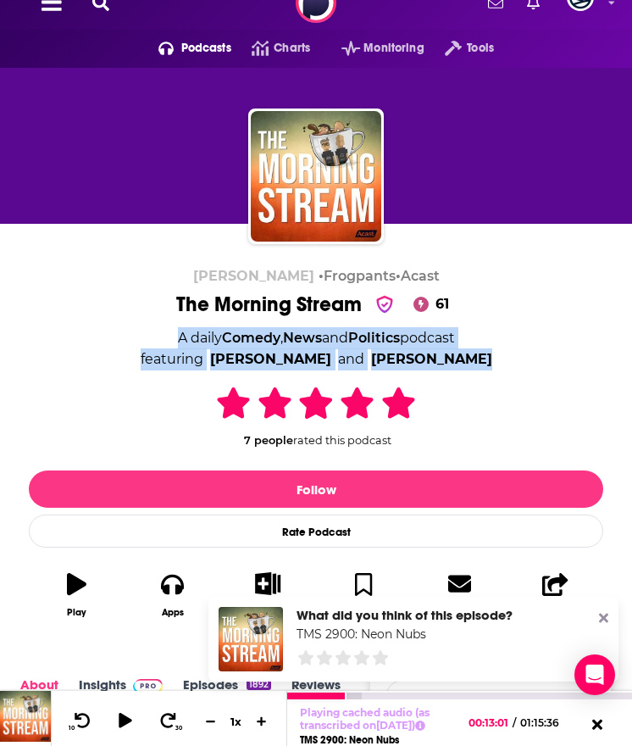
drag, startPoint x: 159, startPoint y: 321, endPoint x: 519, endPoint y: 357, distance: 361.1
click at [519, 356] on div "[PERSON_NAME] • Frogpants • Acast The Morning Stream 61 A daily Comedy , News a…" at bounding box center [316, 448] width 575 height 360
copy div "A daily Comedy , News and Politics podcast featuring [PERSON_NAME] and [PERSON_…"
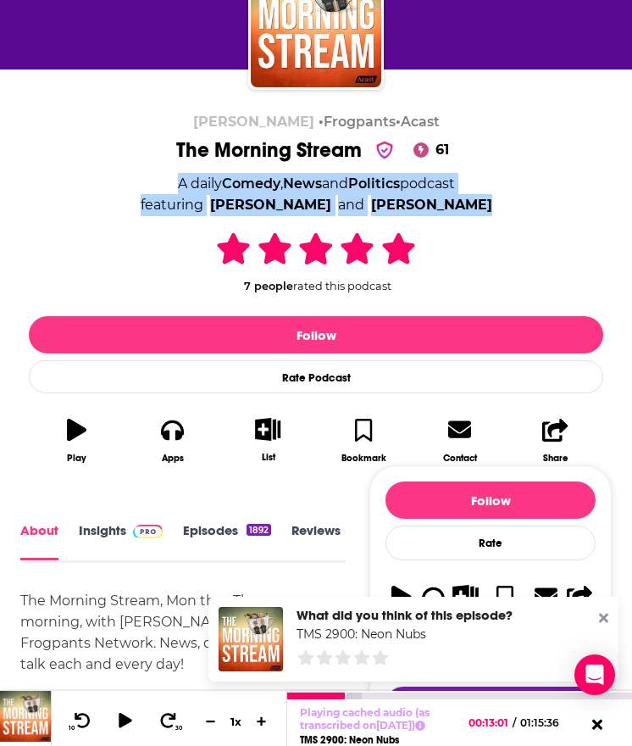
scroll to position [221, 0]
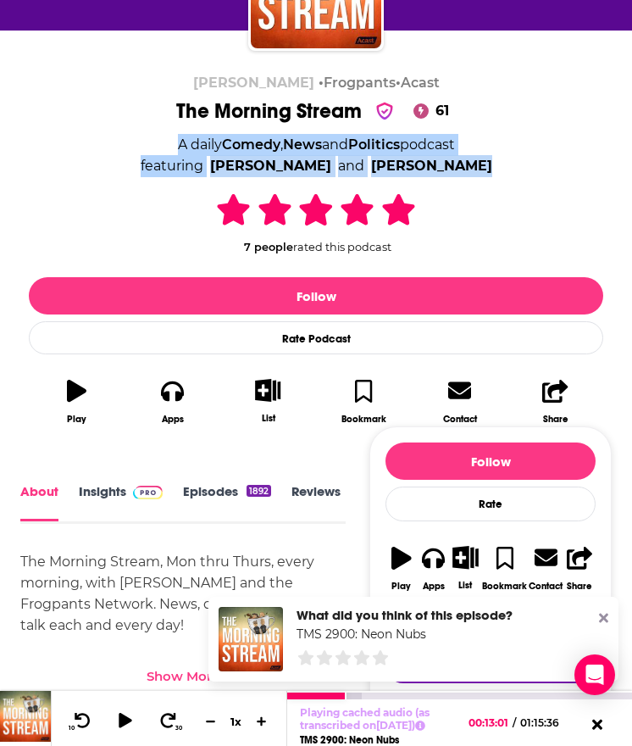
click at [111, 490] on link "Insights" at bounding box center [121, 502] width 84 height 38
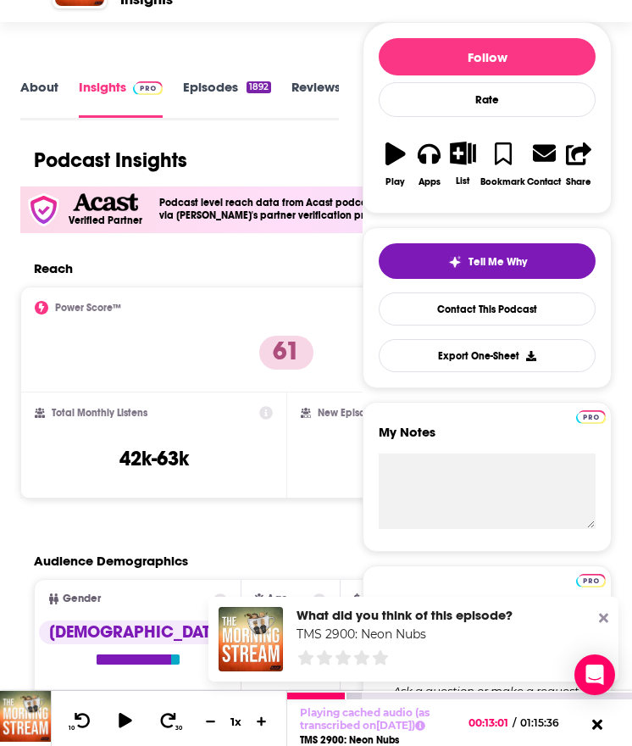
scroll to position [282, 0]
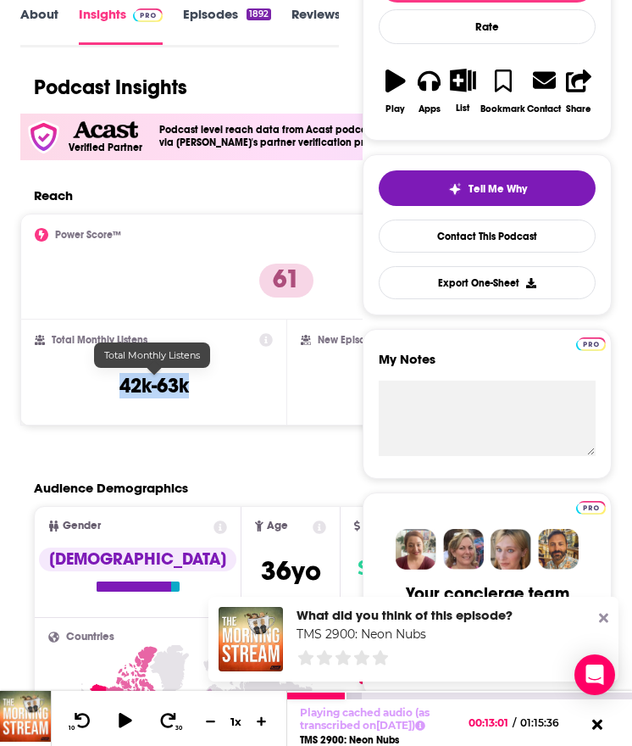
drag, startPoint x: 187, startPoint y: 391, endPoint x: 47, endPoint y: 391, distance: 140.7
click at [48, 391] on div "Total Monthly Listens 42k-63k" at bounding box center [154, 372] width 238 height 78
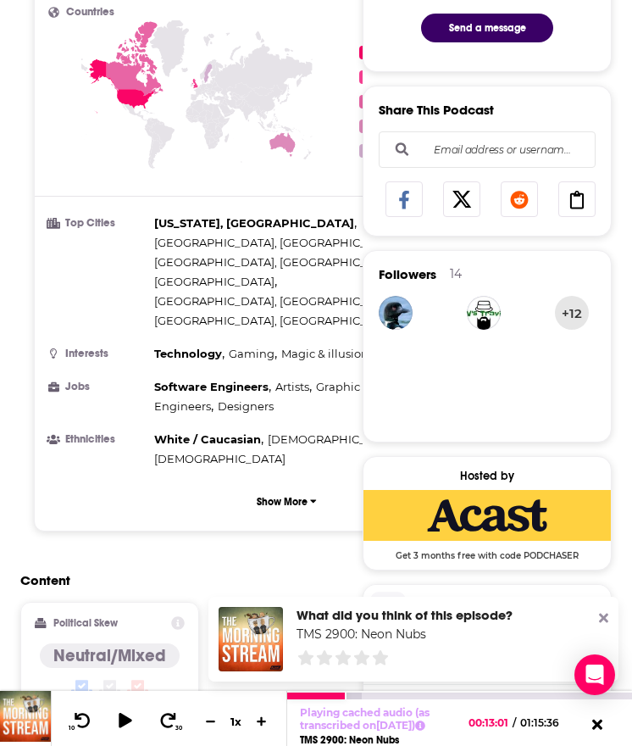
scroll to position [950, 0]
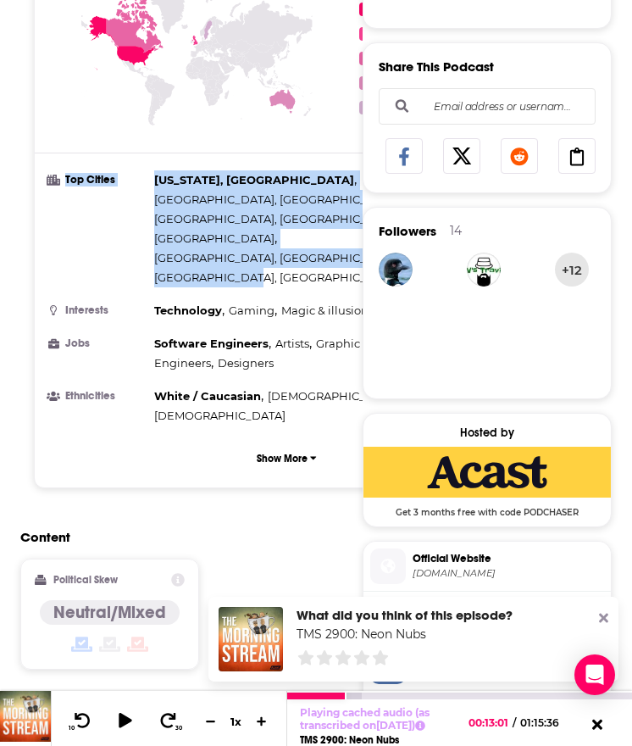
drag, startPoint x: 146, startPoint y: 181, endPoint x: 326, endPoint y: 210, distance: 183.0
click at [327, 210] on ul "Top Cities [US_STATE], [GEOGRAPHIC_DATA] , [GEOGRAPHIC_DATA], [GEOGRAPHIC_DATA]…" at bounding box center [286, 297] width 477 height 255
copy li "Top Cities [US_STATE], [GEOGRAPHIC_DATA] , [GEOGRAPHIC_DATA], [GEOGRAPHIC_DATA]…"
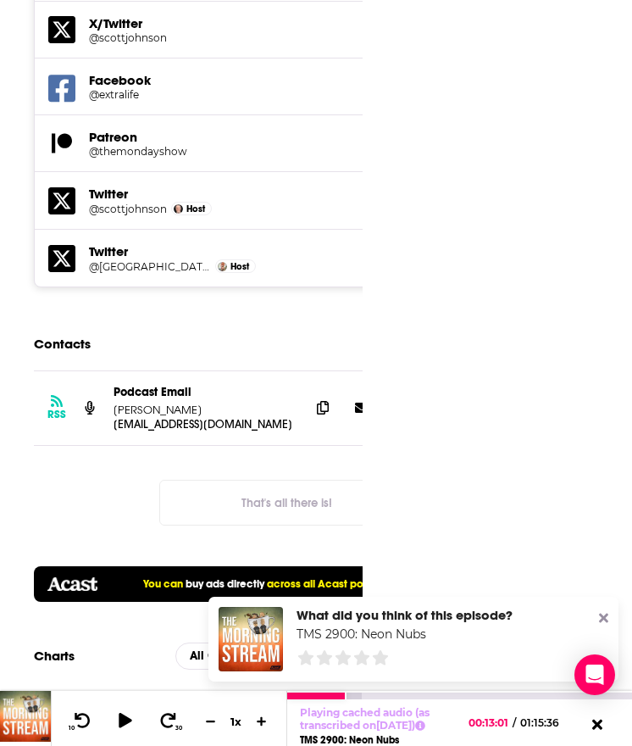
scroll to position [2719, 0]
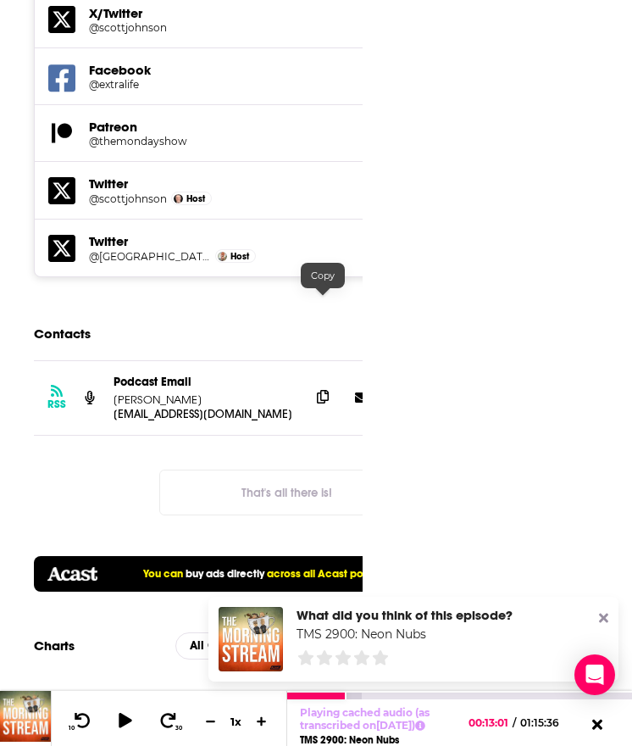
click at [327, 390] on icon at bounding box center [323, 397] width 12 height 14
